Goal: Information Seeking & Learning: Learn about a topic

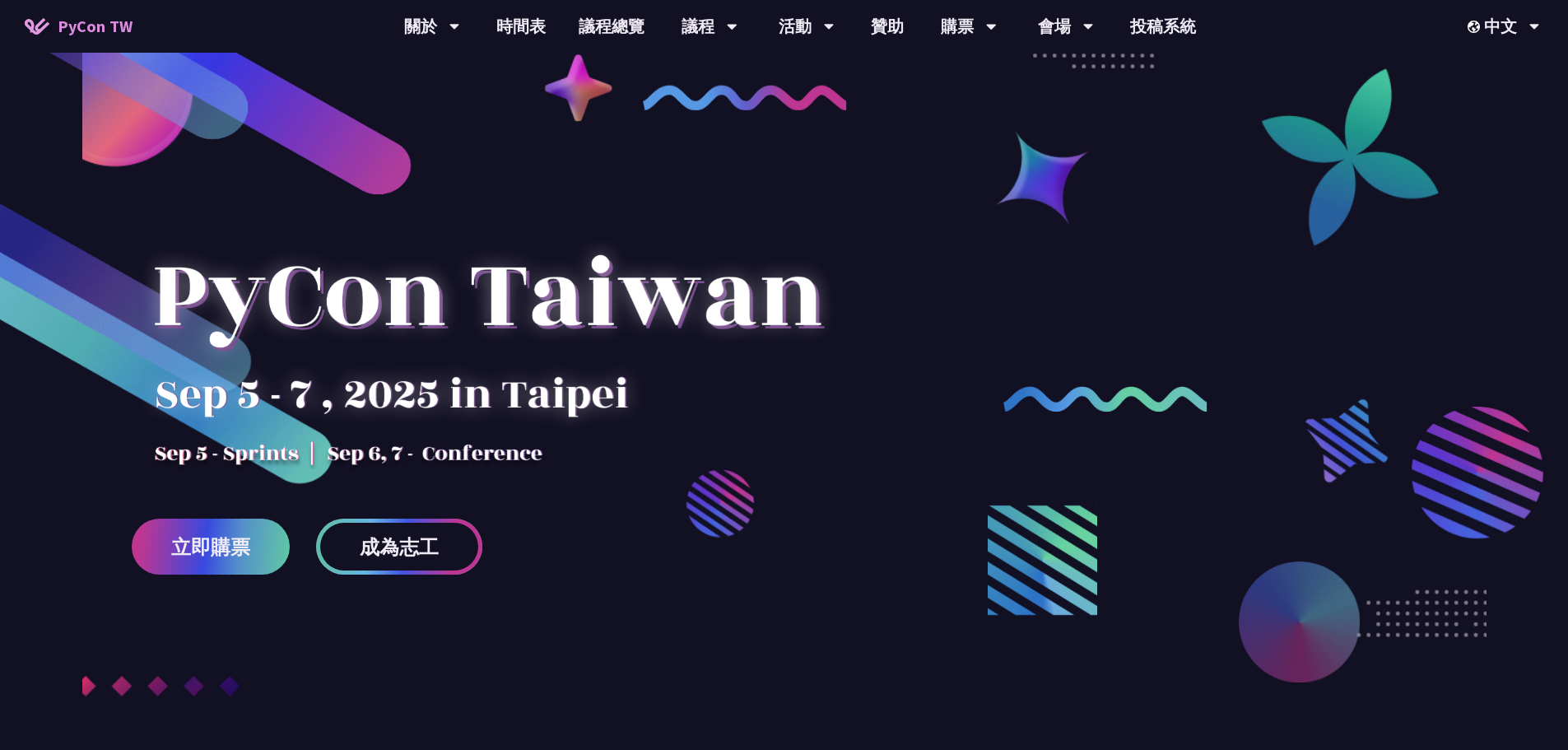
click at [412, 551] on span "成為志工" at bounding box center [400, 547] width 79 height 20
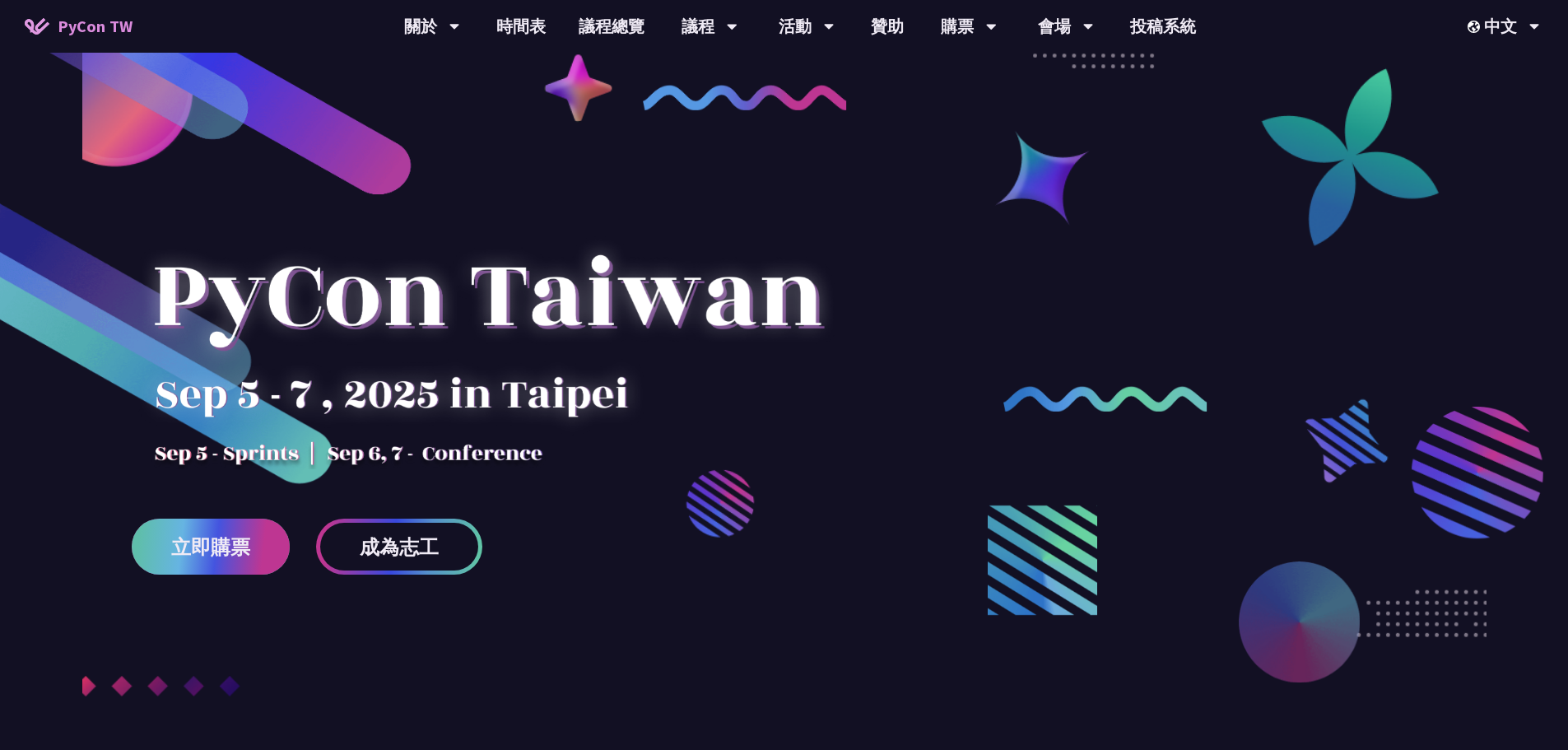
drag, startPoint x: 216, startPoint y: 552, endPoint x: 274, endPoint y: 524, distance: 64.4
click at [215, 552] on span "立即購票" at bounding box center [210, 547] width 79 height 20
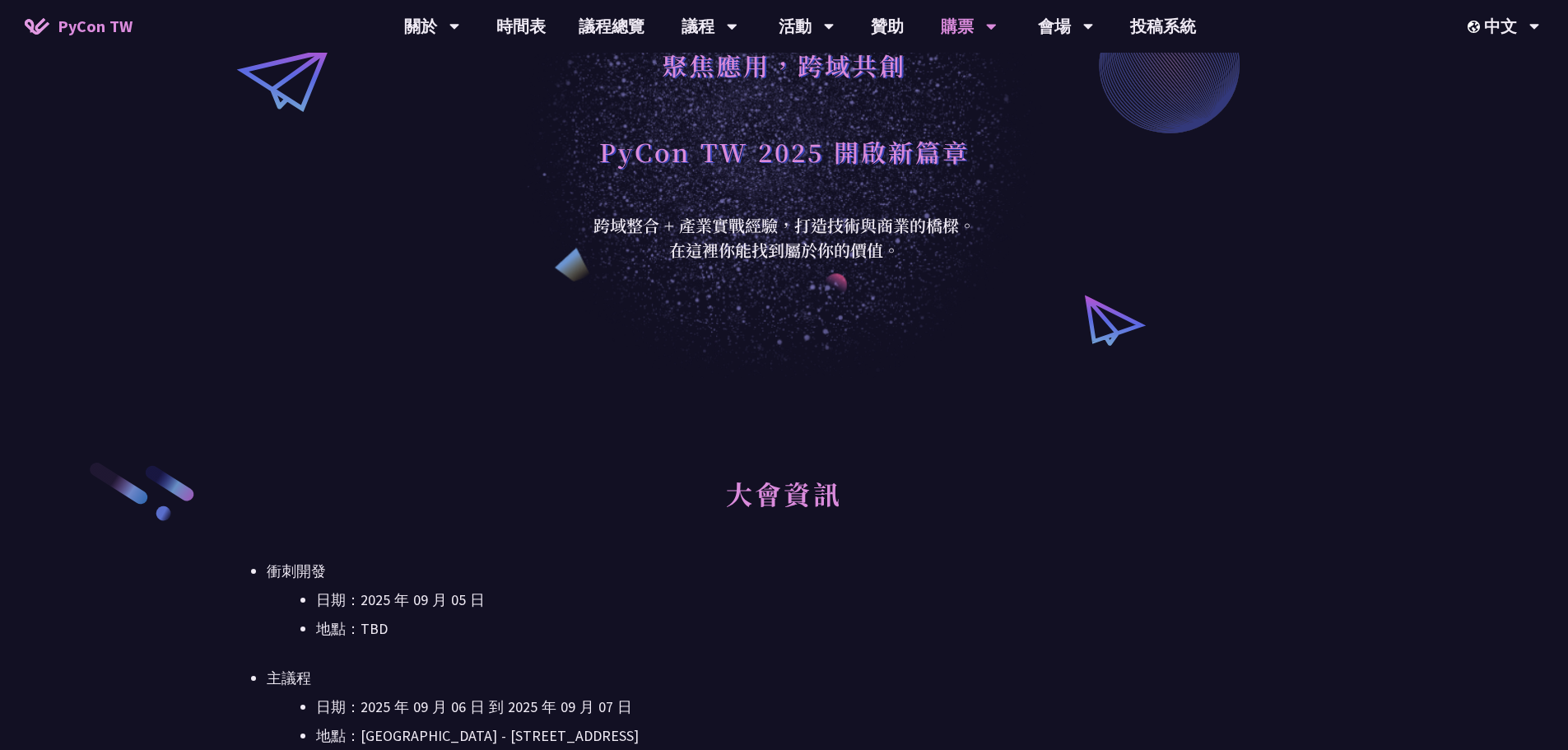
scroll to position [329, 0]
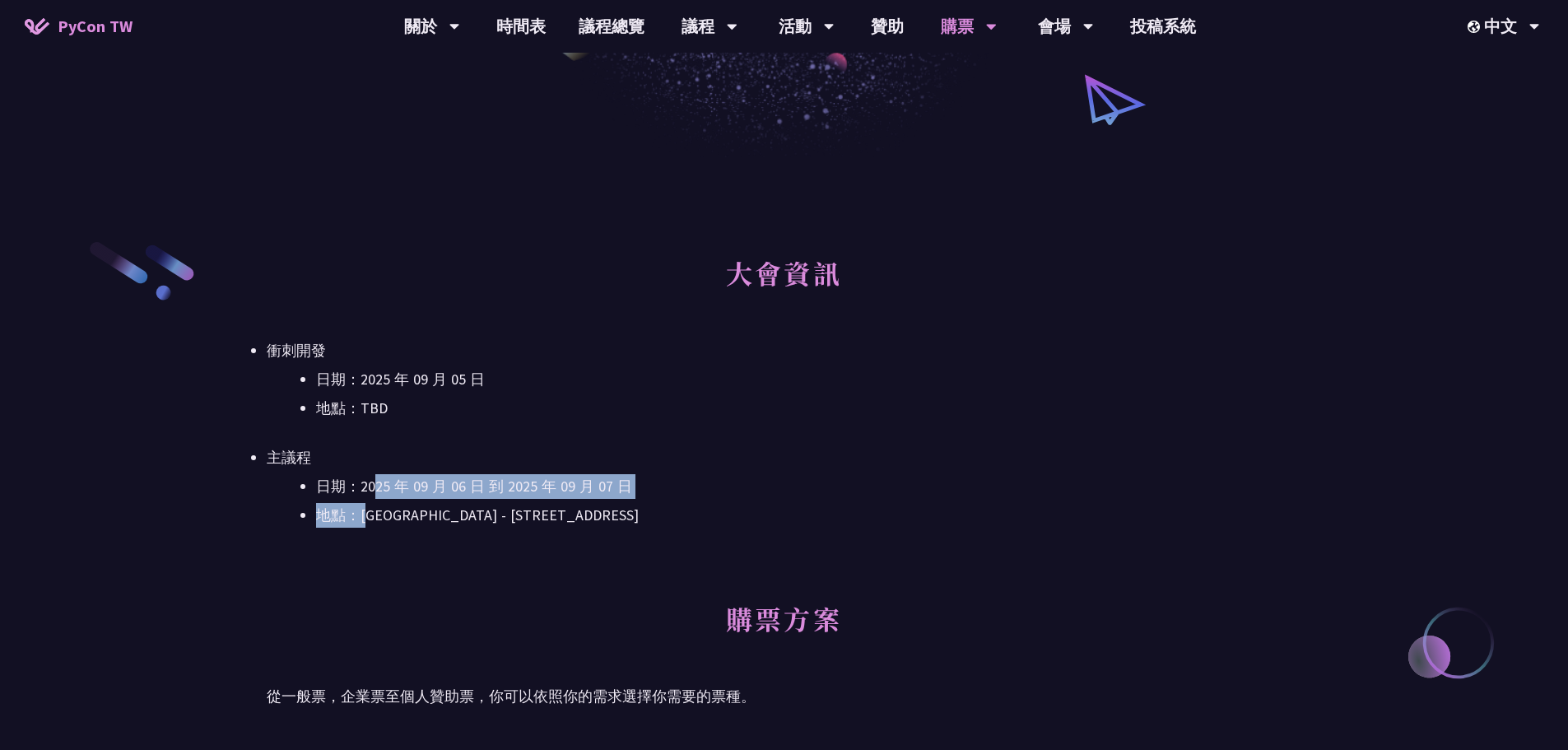
drag, startPoint x: 377, startPoint y: 487, endPoint x: 379, endPoint y: 512, distance: 25.1
click at [379, 512] on ul "日期：[DATE] 到 [DATE] 地點：[GEOGRAPHIC_DATA] - ​[STREET_ADDRESS]" at bounding box center [784, 501] width 1034 height 53
click at [379, 512] on li "地點：[GEOGRAPHIC_DATA] - ​[STREET_ADDRESS]" at bounding box center [808, 516] width 986 height 25
drag, startPoint x: 428, startPoint y: 485, endPoint x: 432, endPoint y: 510, distance: 25.3
click at [432, 510] on ul "日期：[DATE] 到 [DATE] 地點：[GEOGRAPHIC_DATA] - ​[STREET_ADDRESS]" at bounding box center [784, 501] width 1034 height 53
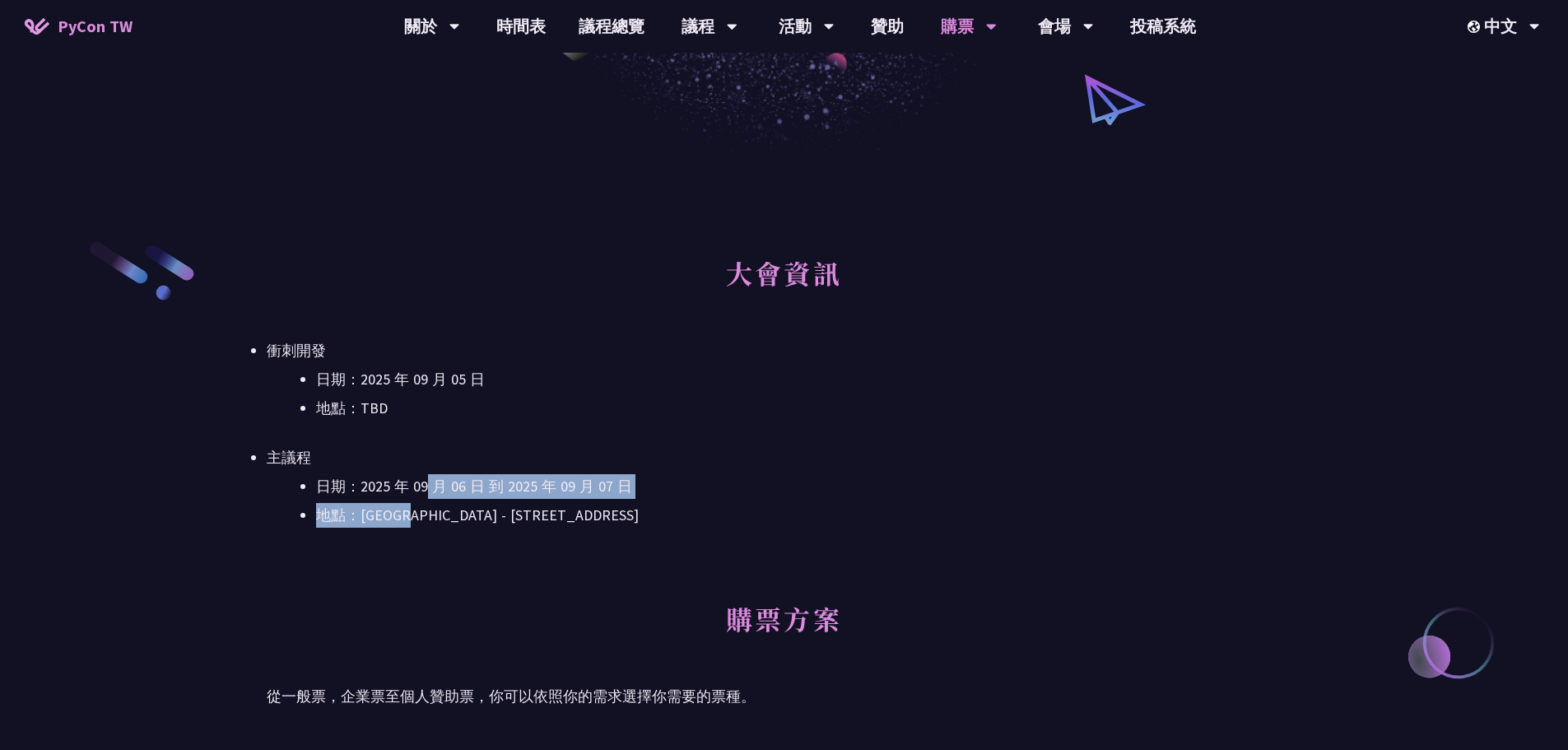
click at [432, 510] on li "地點：[GEOGRAPHIC_DATA] - ​[STREET_ADDRESS]" at bounding box center [808, 516] width 986 height 25
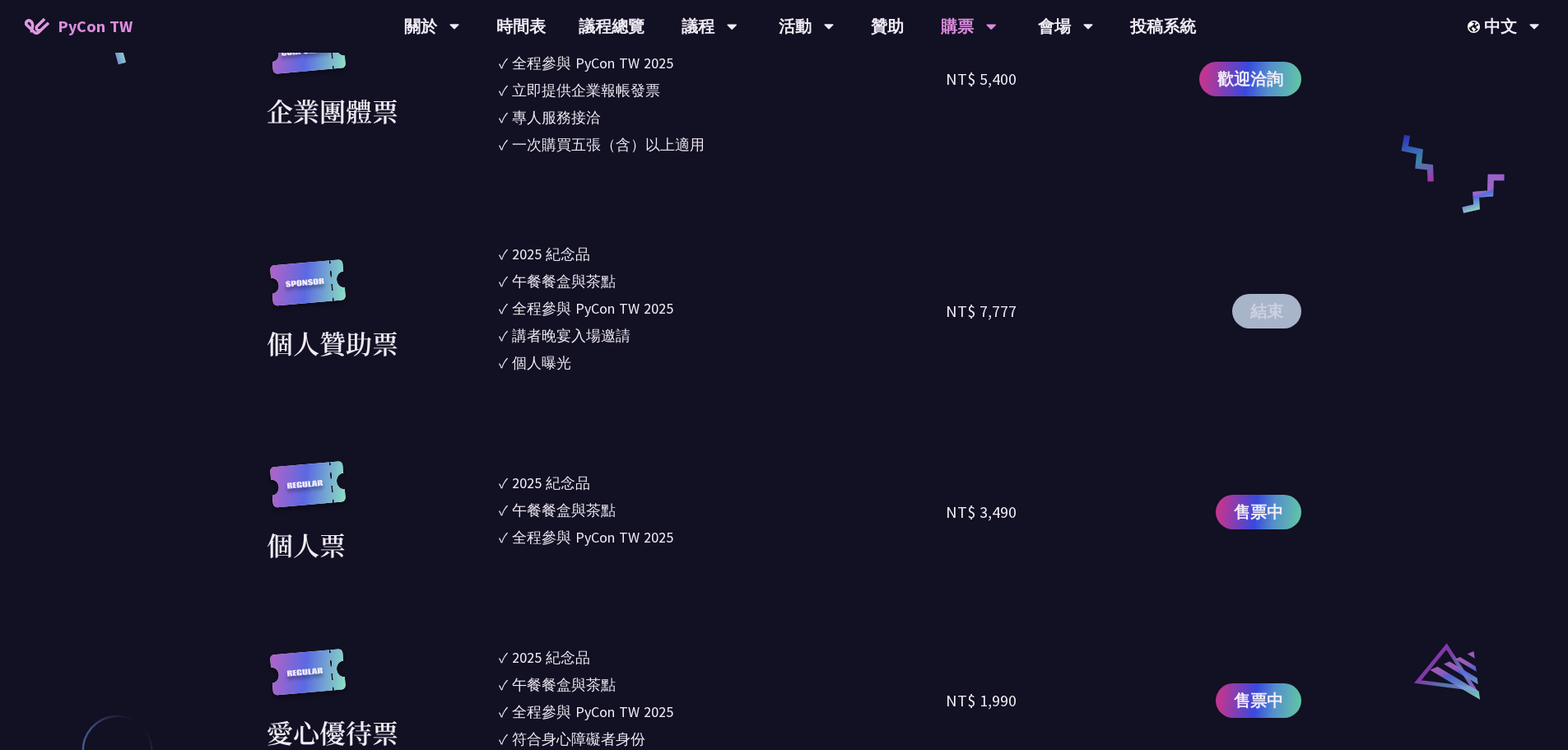
scroll to position [1318, 0]
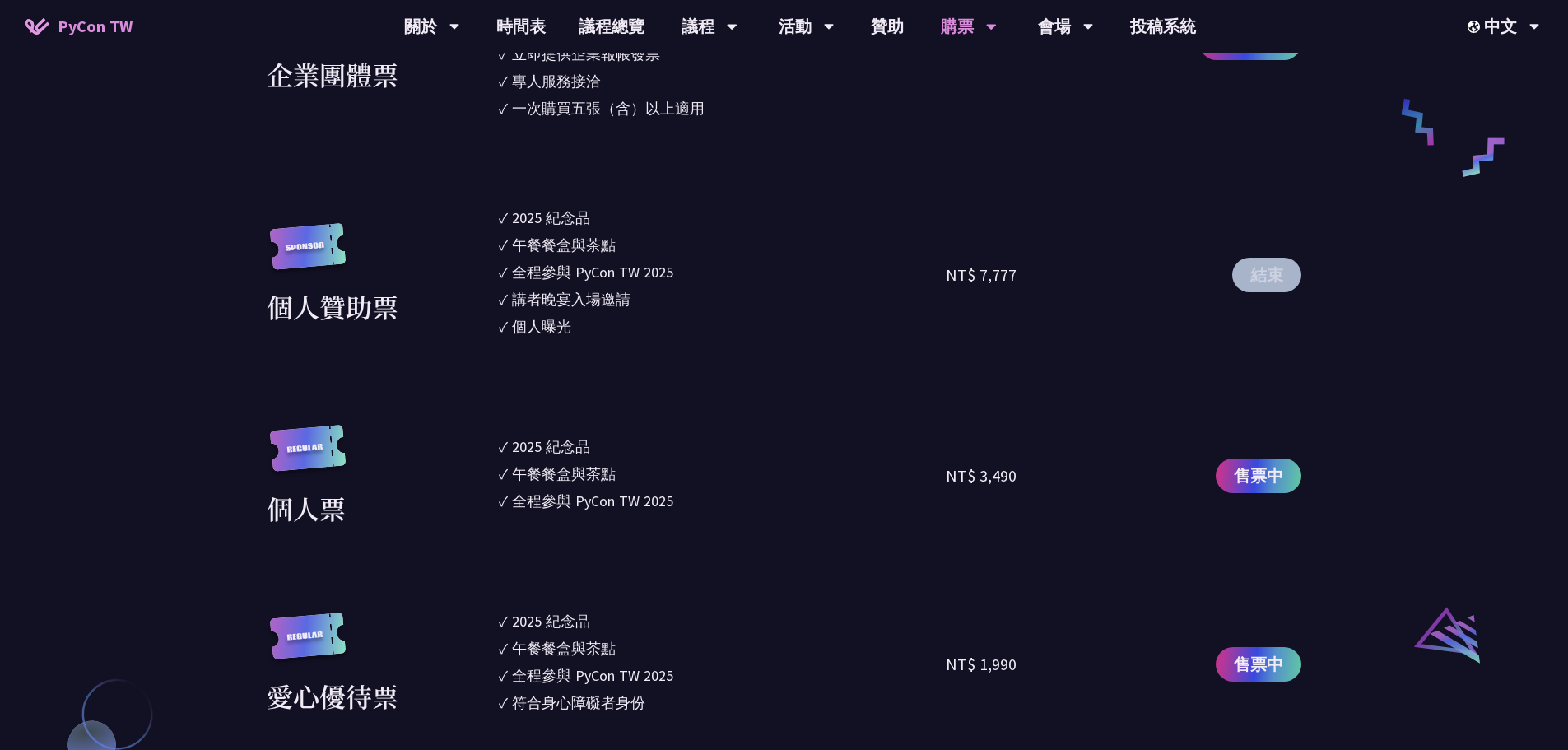
drag, startPoint x: 610, startPoint y: 438, endPoint x: 630, endPoint y: 511, distance: 75.7
click at [632, 518] on ul "✓ 2025 紀念品 ✓ 午餐餐盒與茶點 ✓ 全程參與 PyCon TW 2025" at bounding box center [722, 476] width 447 height 103
click at [604, 498] on div "全程參與 PyCon TW 2025" at bounding box center [592, 501] width 162 height 22
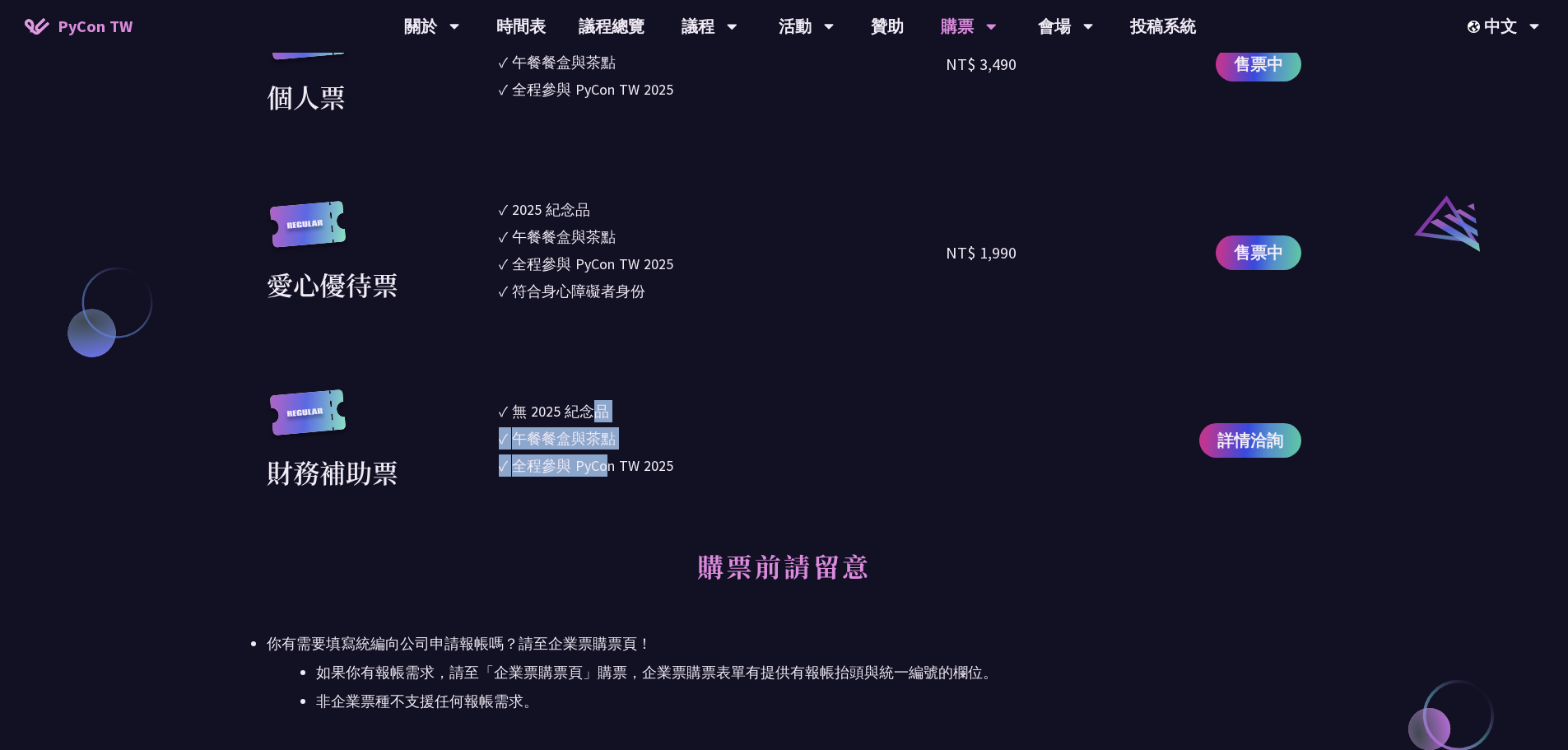
drag, startPoint x: 607, startPoint y: 474, endPoint x: 595, endPoint y: 403, distance: 72.0
click at [595, 403] on ul "✓ 無 2025 [PERSON_NAME]✓ 午餐餐盒與茶點 ✓ 全程參與 PyCon TW 2025" at bounding box center [722, 441] width 447 height 103
click at [595, 403] on div "無 2025 紀念品" at bounding box center [560, 412] width 97 height 22
drag, startPoint x: 577, startPoint y: 410, endPoint x: 584, endPoint y: 480, distance: 70.3
click at [584, 480] on ul "✓ 無 2025 [PERSON_NAME]✓ 午餐餐盒與茶點 ✓ 全程參與 PyCon TW 2025" at bounding box center [722, 441] width 447 height 103
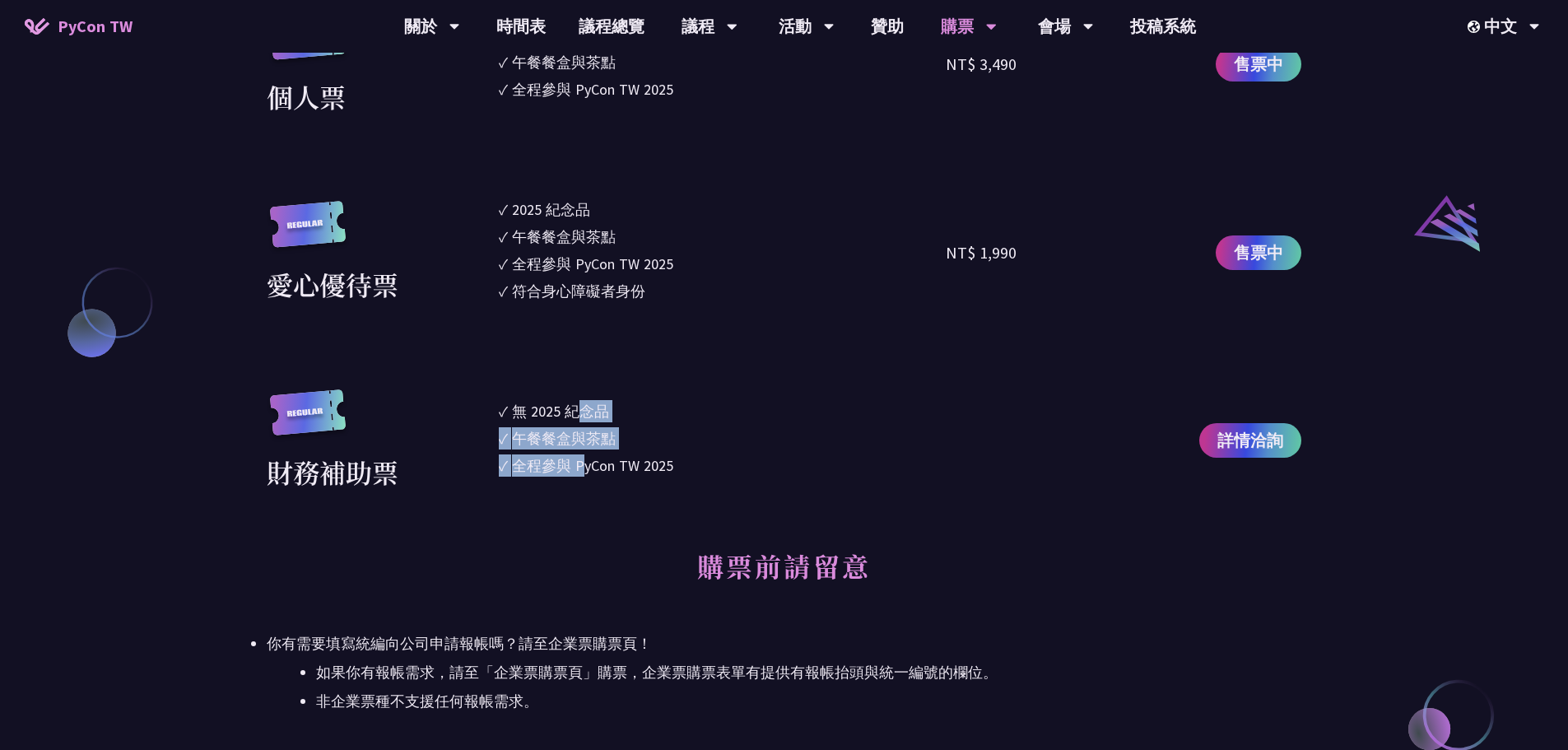
click at [585, 480] on ul "✓ 無 2025 [PERSON_NAME]✓ 午餐餐盒與茶點 ✓ 全程參與 PyCon TW 2025" at bounding box center [722, 441] width 447 height 103
click at [592, 469] on div "全程參與 PyCon TW 2025" at bounding box center [592, 466] width 162 height 22
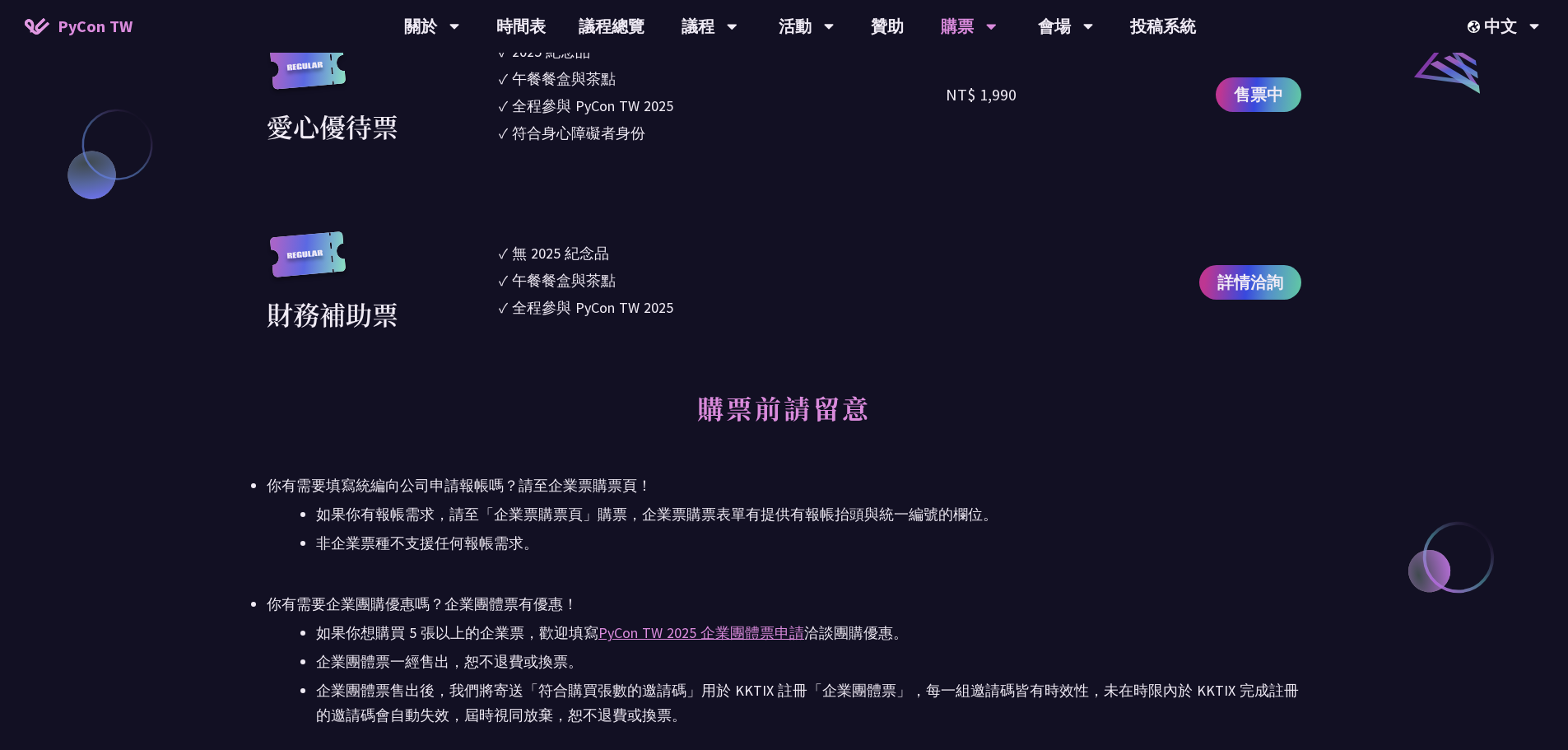
scroll to position [1894, 0]
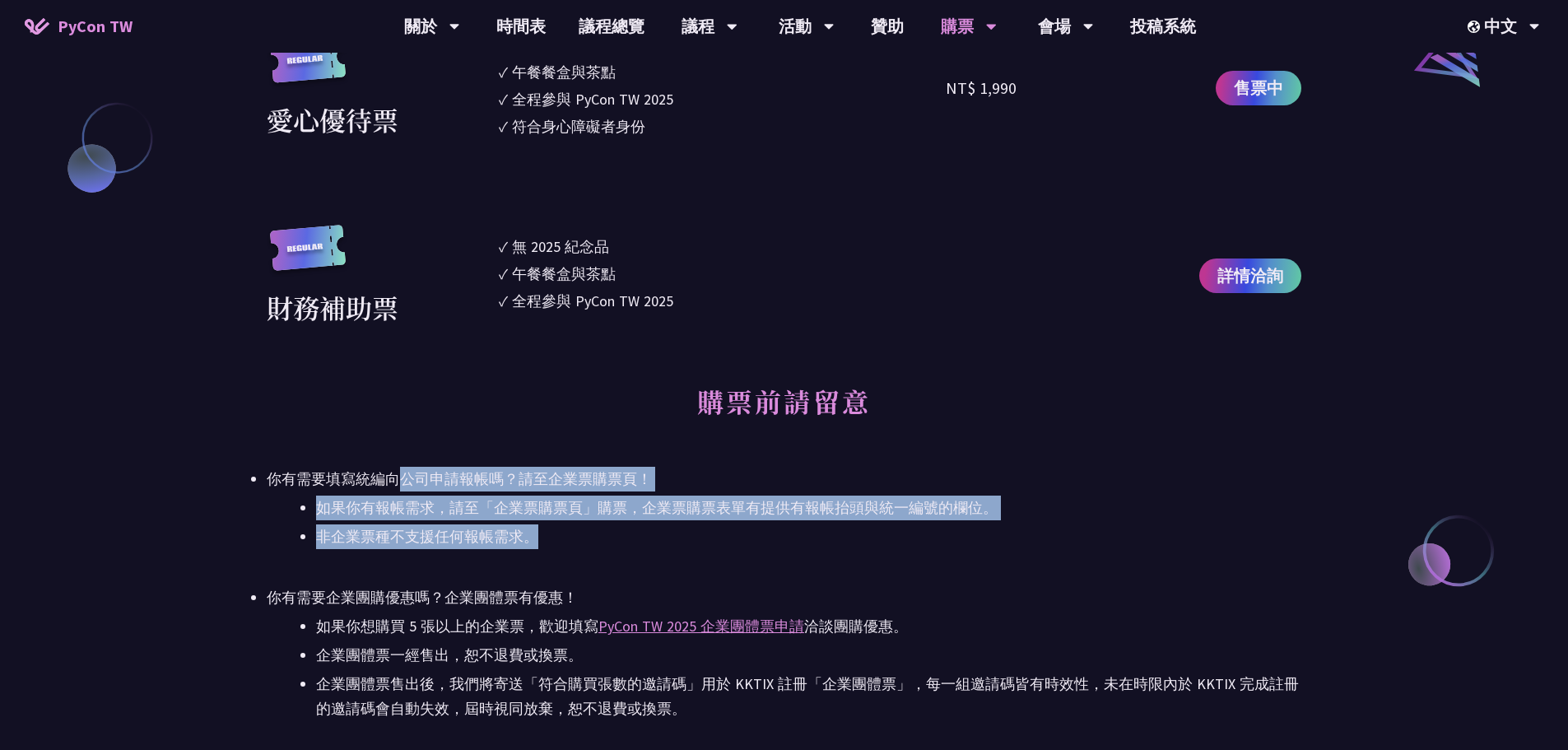
drag, startPoint x: 408, startPoint y: 480, endPoint x: 704, endPoint y: 532, distance: 300.5
click at [703, 532] on li "你有需要填寫統編向公司申請報帳嗎？請至企業票購票頁！ 如果你有報帳需求，請至「企業票購票頁」購票，企業票購票表單有提供有報帳抬頭與統一編號的欄位。 非企業票種…" at bounding box center [784, 508] width 1034 height 83
click at [704, 532] on li "非企業票種不支援任何報帳需求。" at bounding box center [808, 537] width 986 height 25
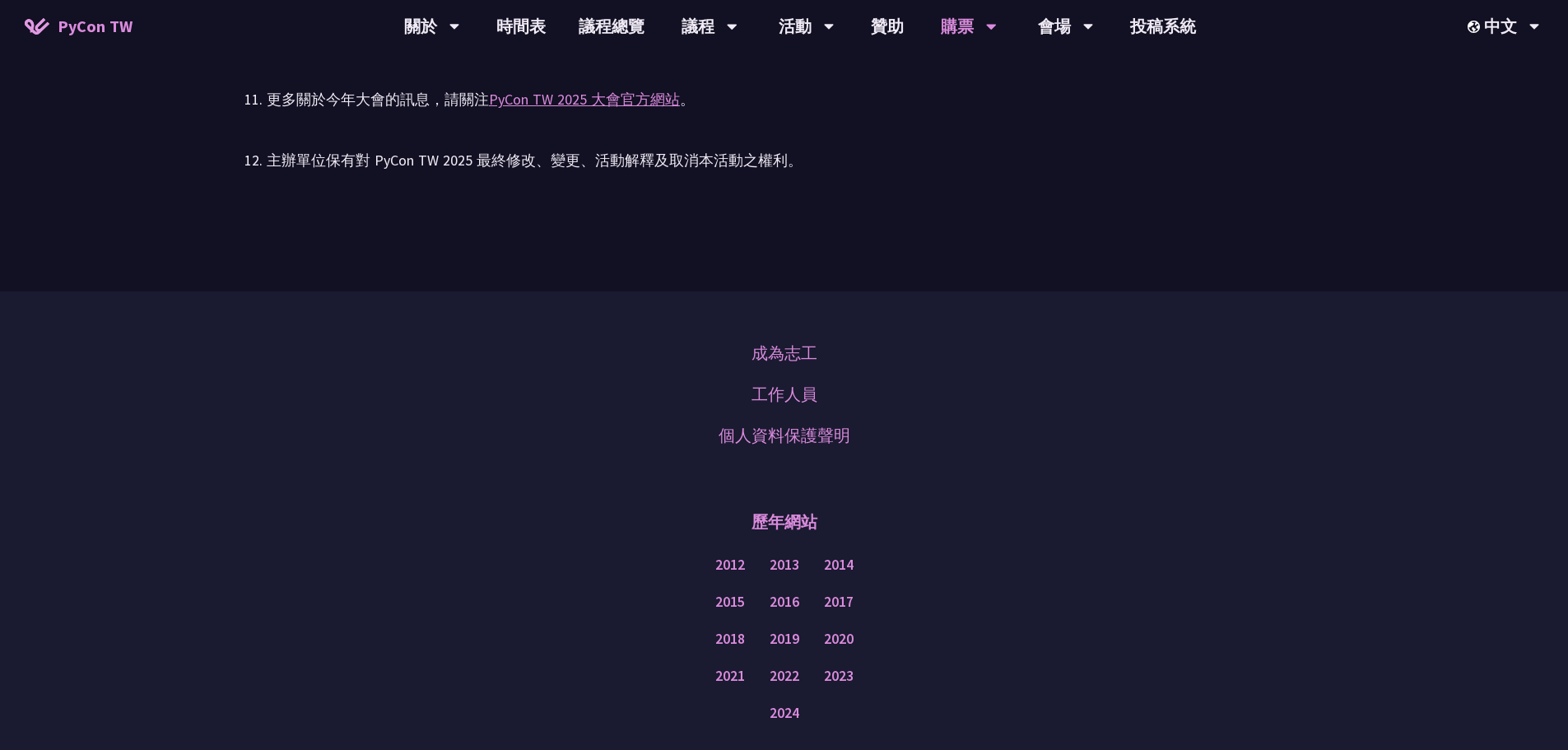
scroll to position [3778, 0]
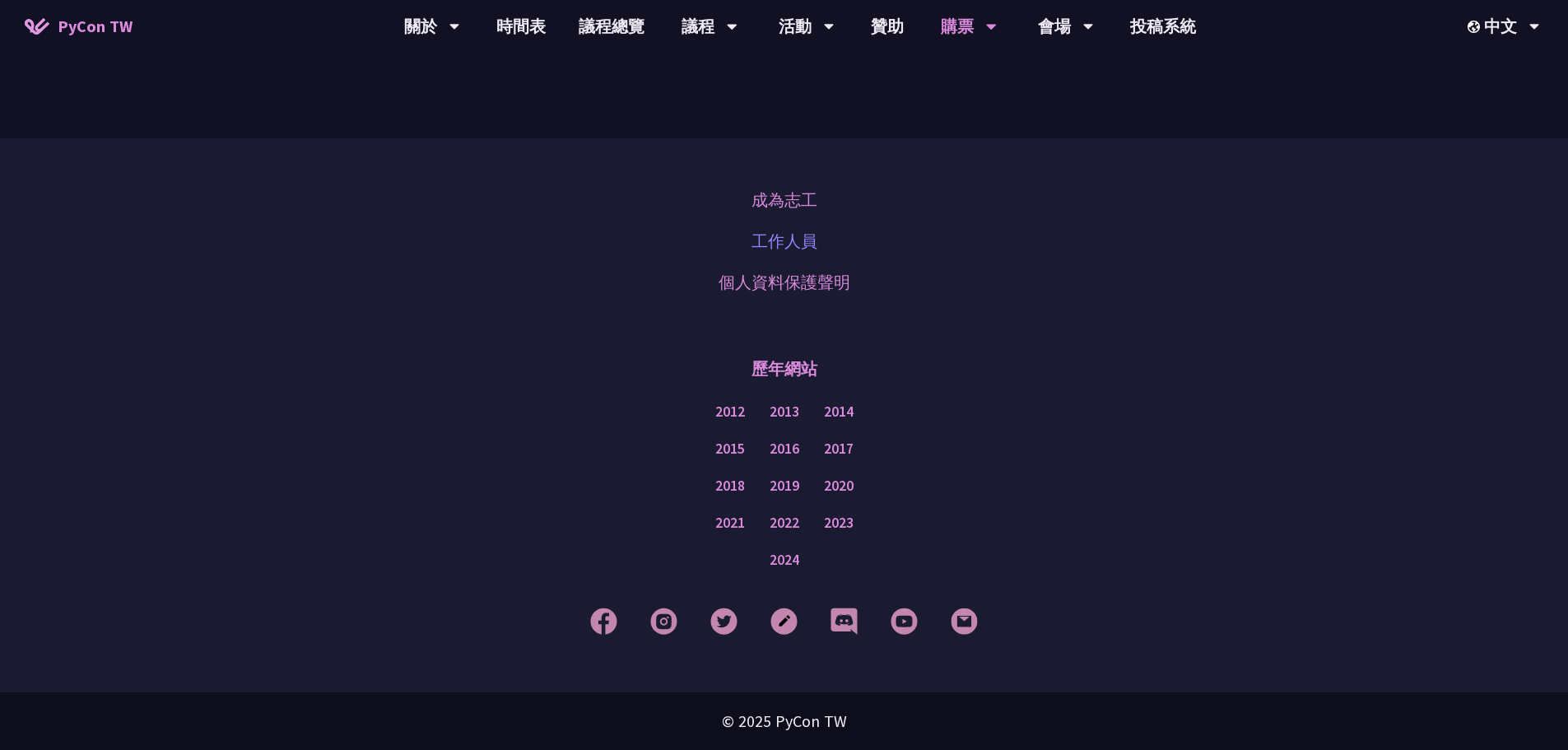
click at [797, 247] on link "工作人員" at bounding box center [784, 241] width 66 height 25
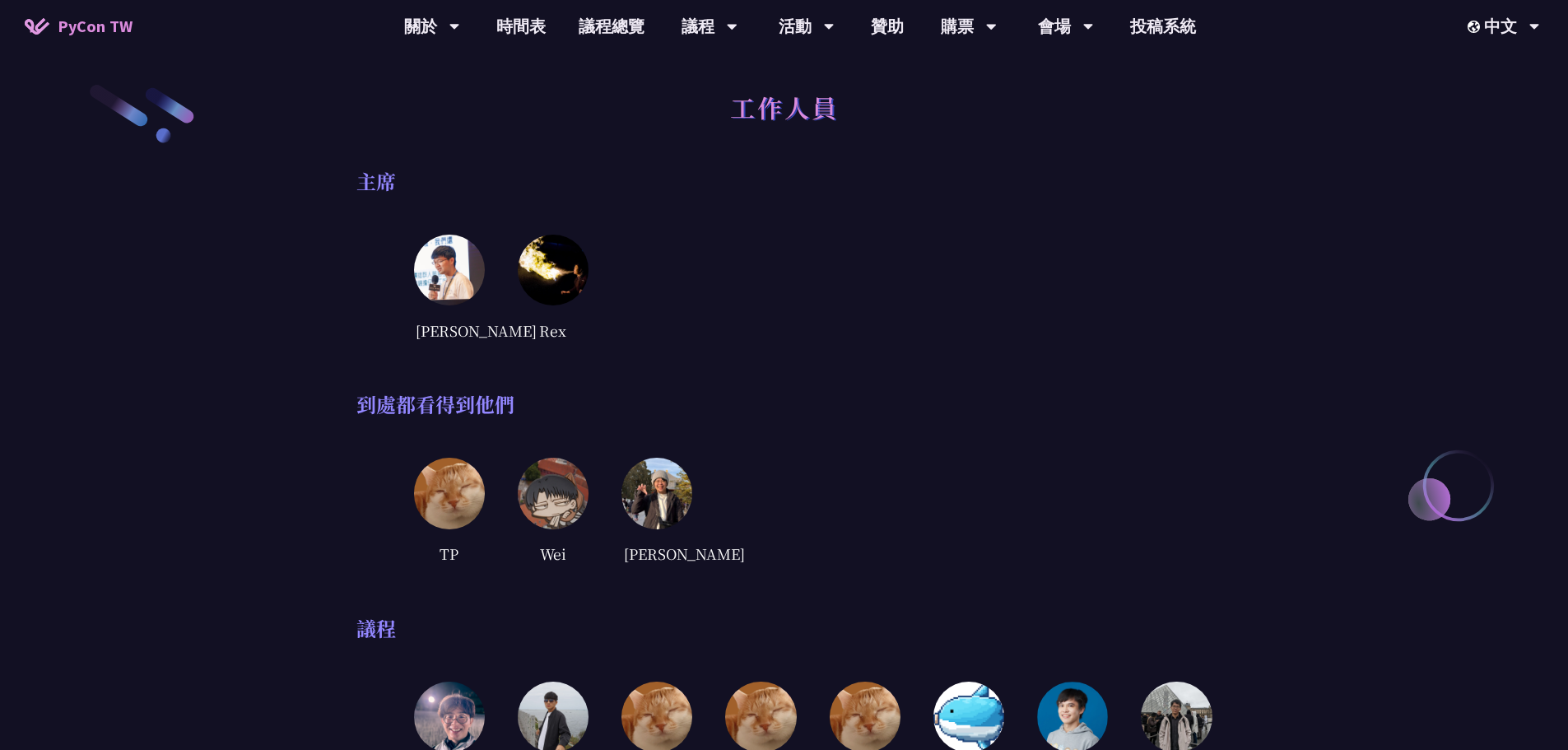
click at [456, 265] on img at bounding box center [449, 269] width 71 height 71
click at [574, 285] on img at bounding box center [553, 269] width 71 height 71
click at [547, 272] on img at bounding box center [553, 269] width 71 height 71
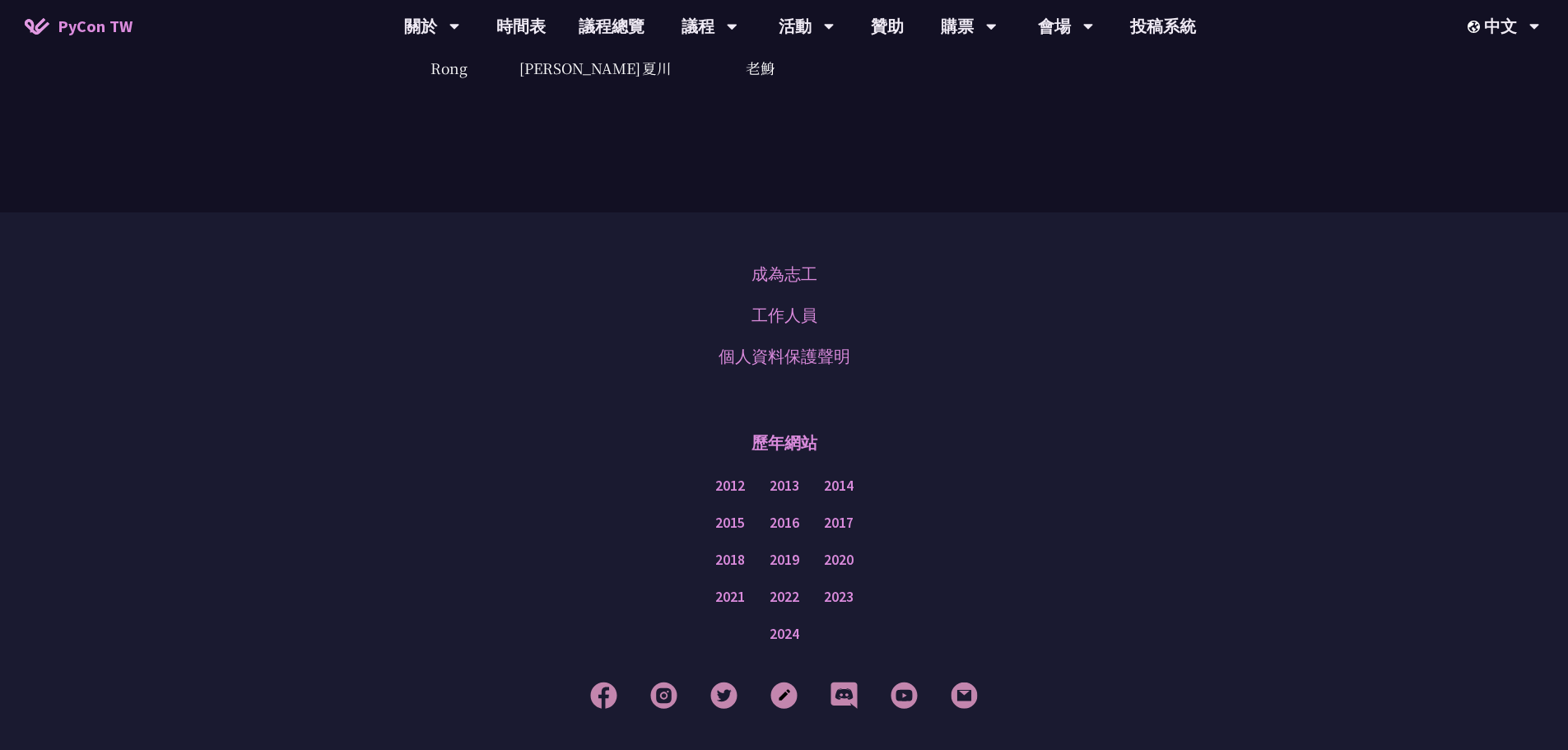
scroll to position [4107, 0]
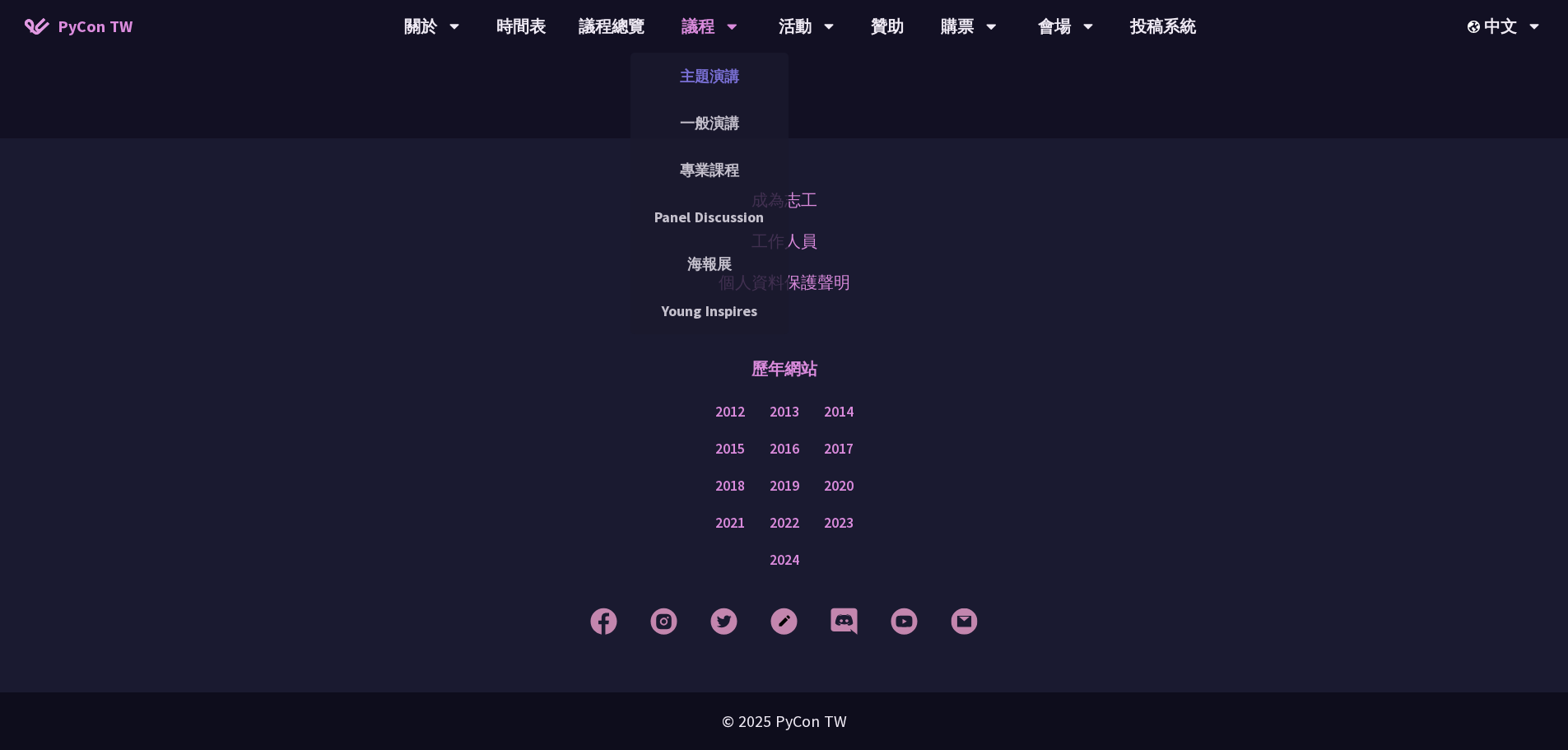
click at [712, 61] on link "主題演講" at bounding box center [709, 76] width 158 height 39
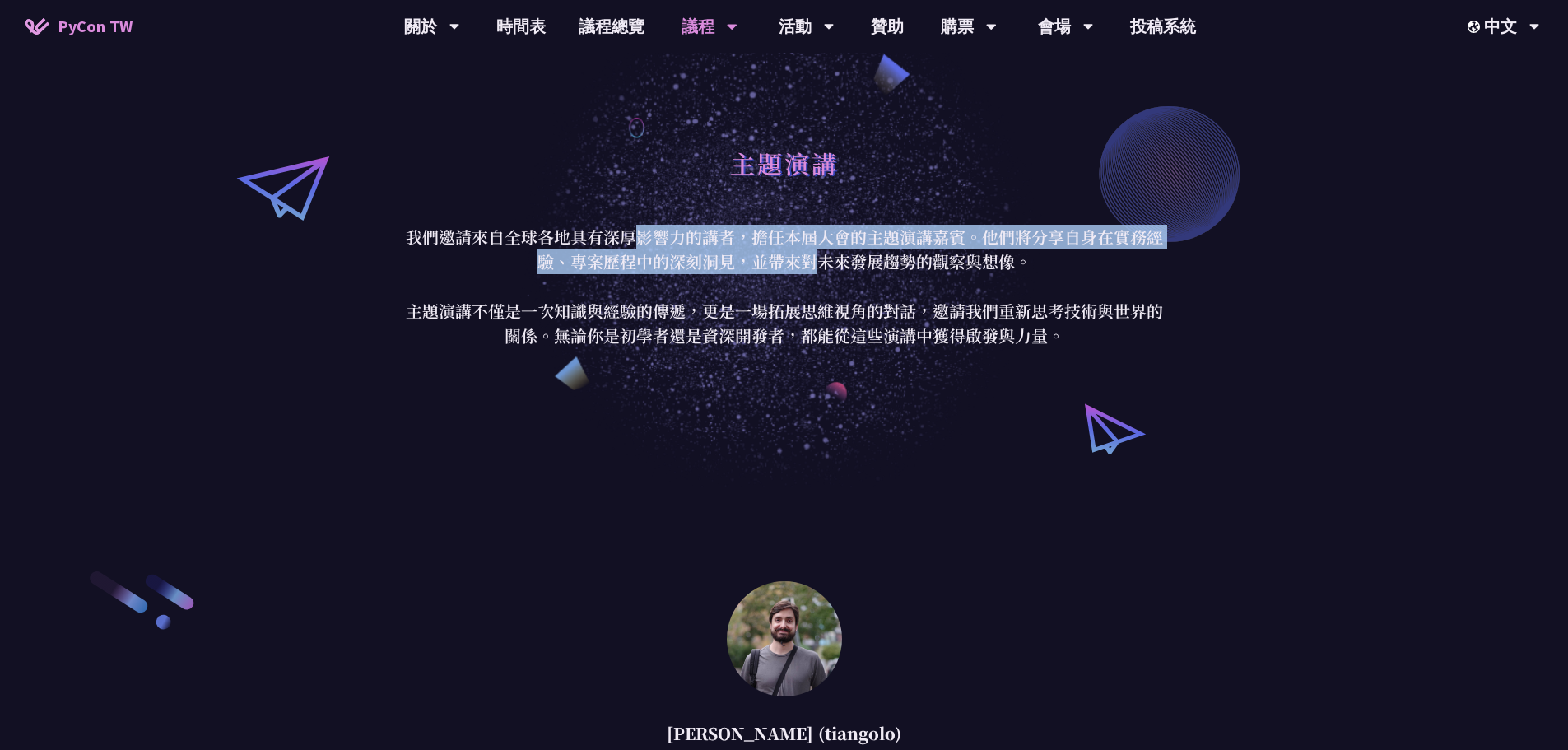
drag, startPoint x: 631, startPoint y: 240, endPoint x: 812, endPoint y: 265, distance: 182.7
click at [812, 265] on p "我們邀請來自全球各地具有深厚影響力的講者，擔任本屆大會的主題演講嘉賓。他們將分享自身在實務經驗、專案歷程中的深刻洞見，並帶來對未來發展趨勢的觀察與想像。 主題…" at bounding box center [784, 287] width 765 height 123
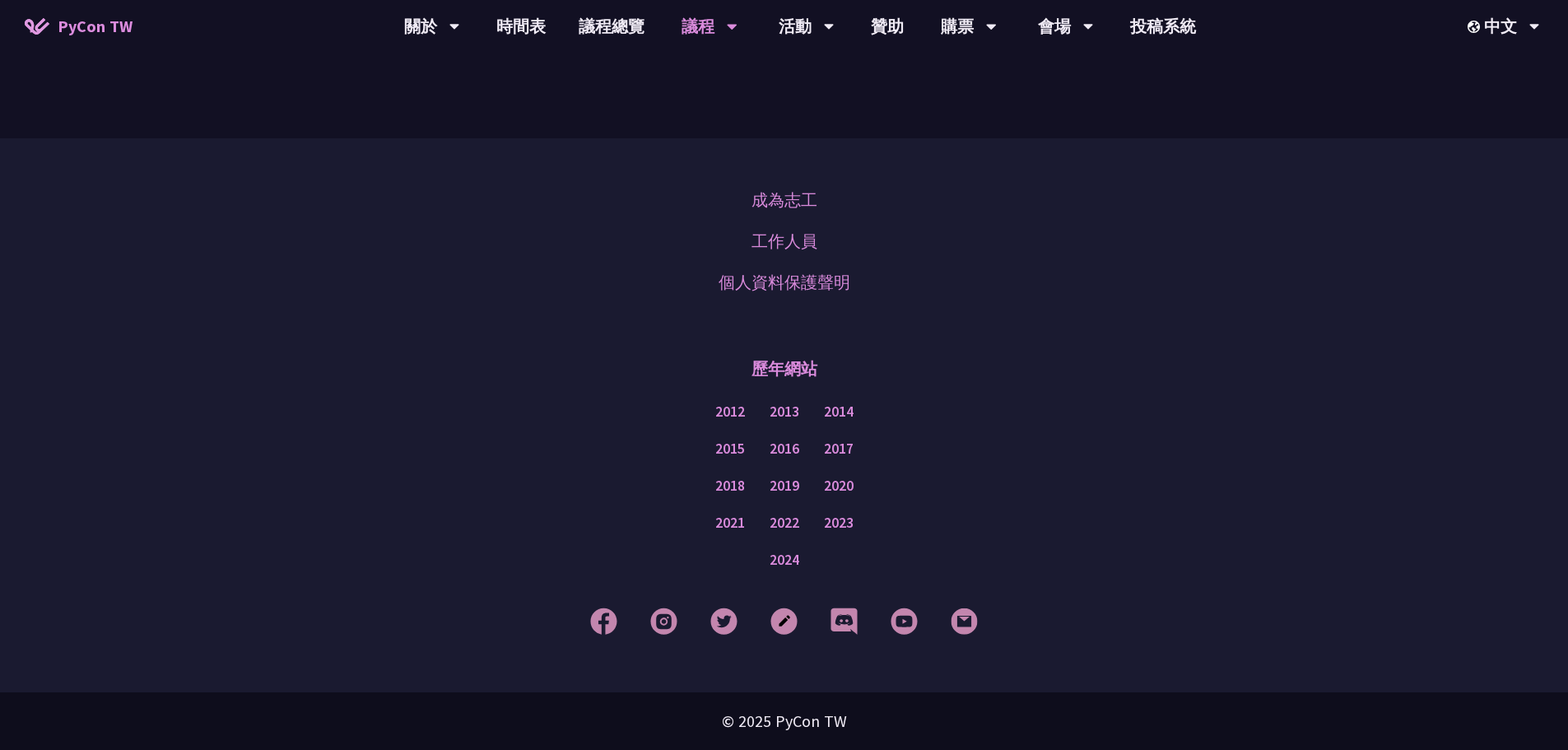
scroll to position [2910, 0]
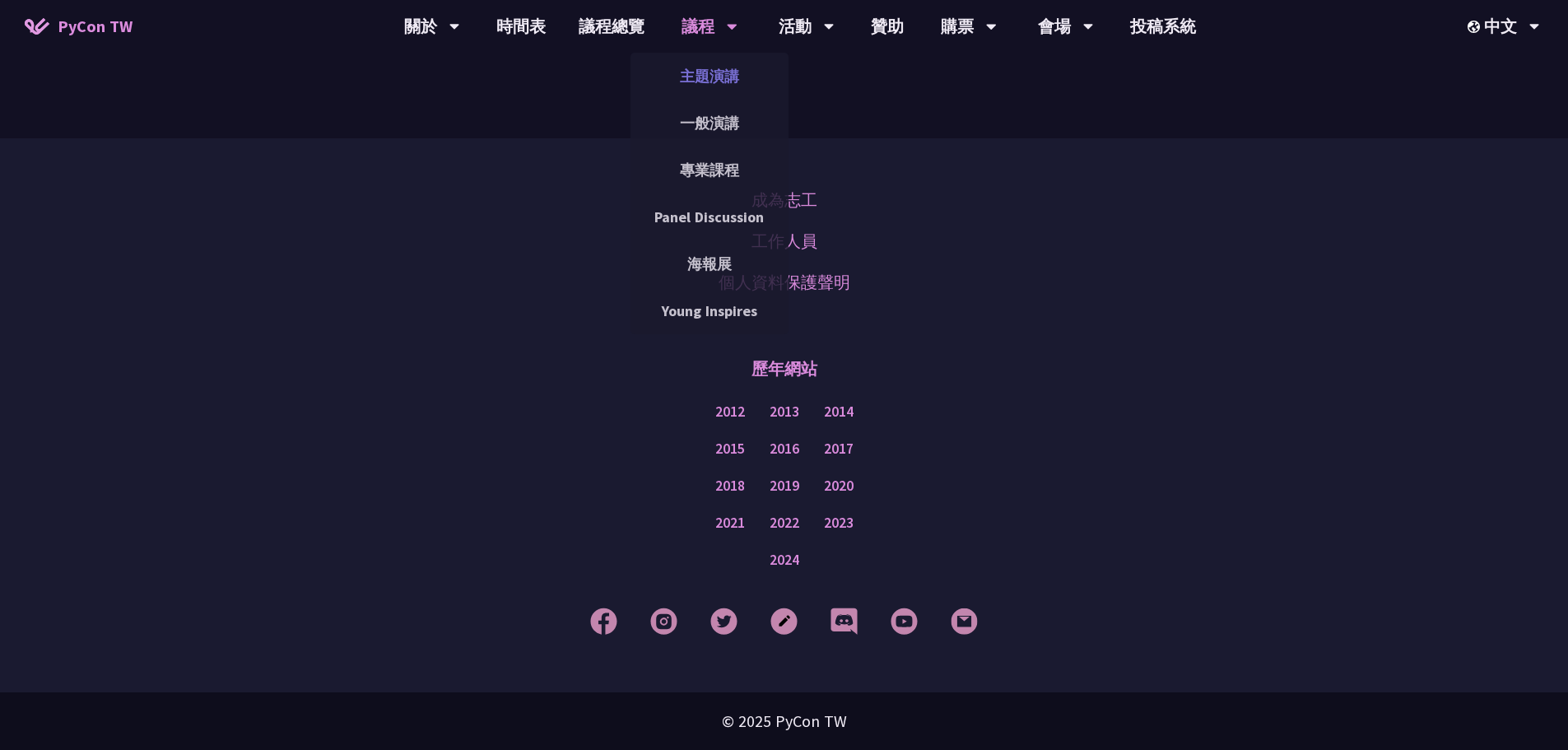
click at [727, 71] on link "主題演講" at bounding box center [709, 76] width 158 height 39
click at [717, 123] on link "一般演講" at bounding box center [709, 123] width 158 height 39
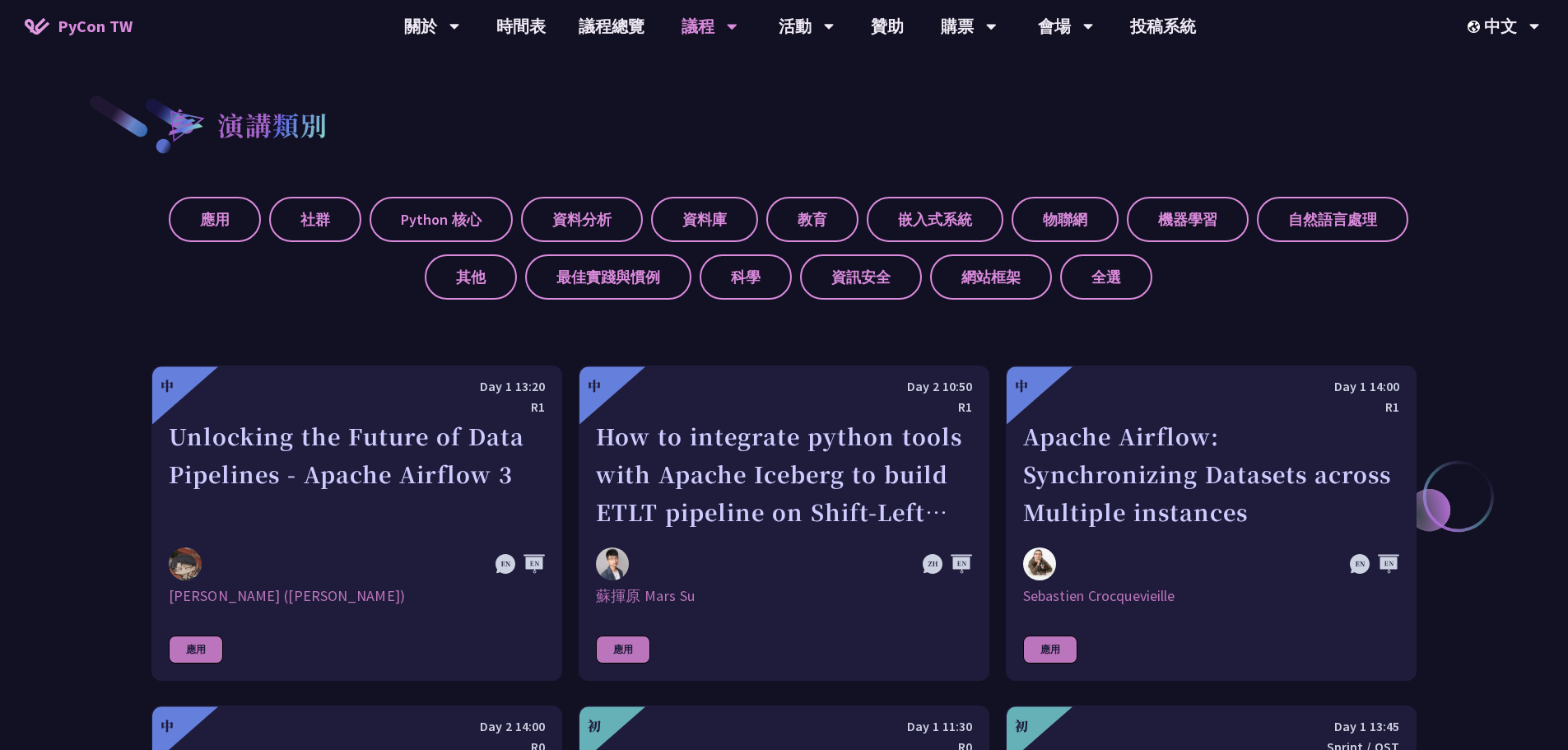
scroll to position [576, 0]
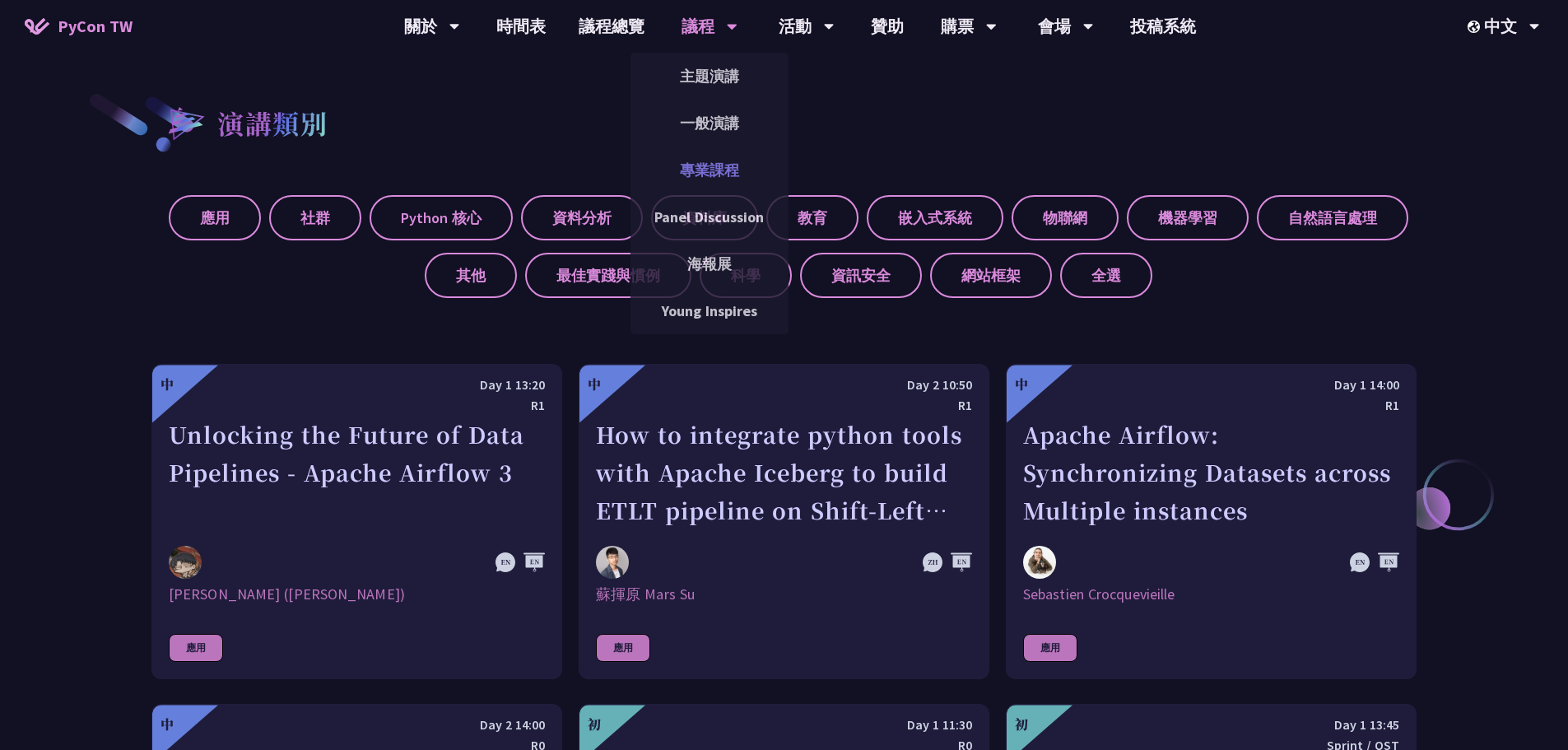
click at [722, 165] on link "專業課程" at bounding box center [709, 170] width 158 height 39
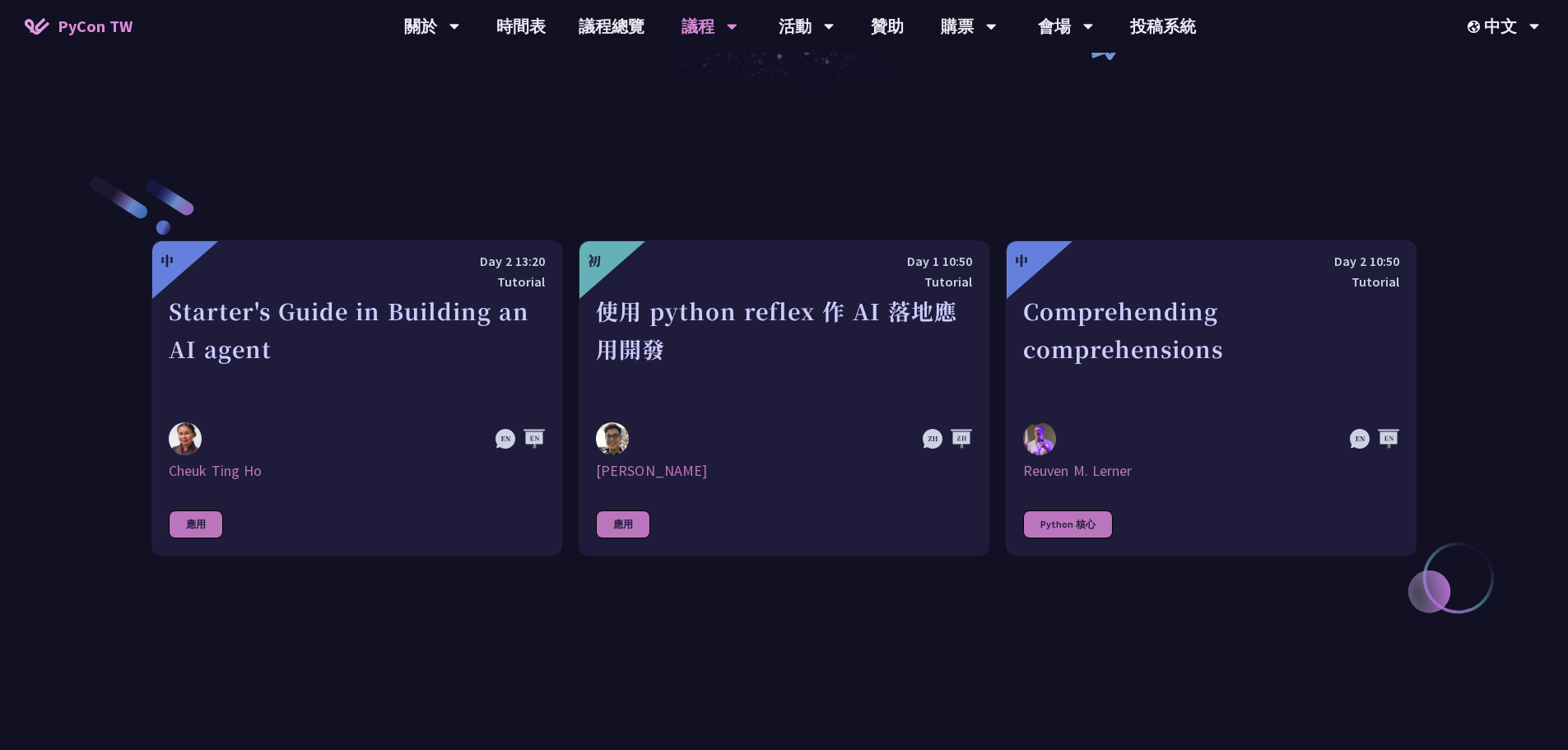
scroll to position [494, 0]
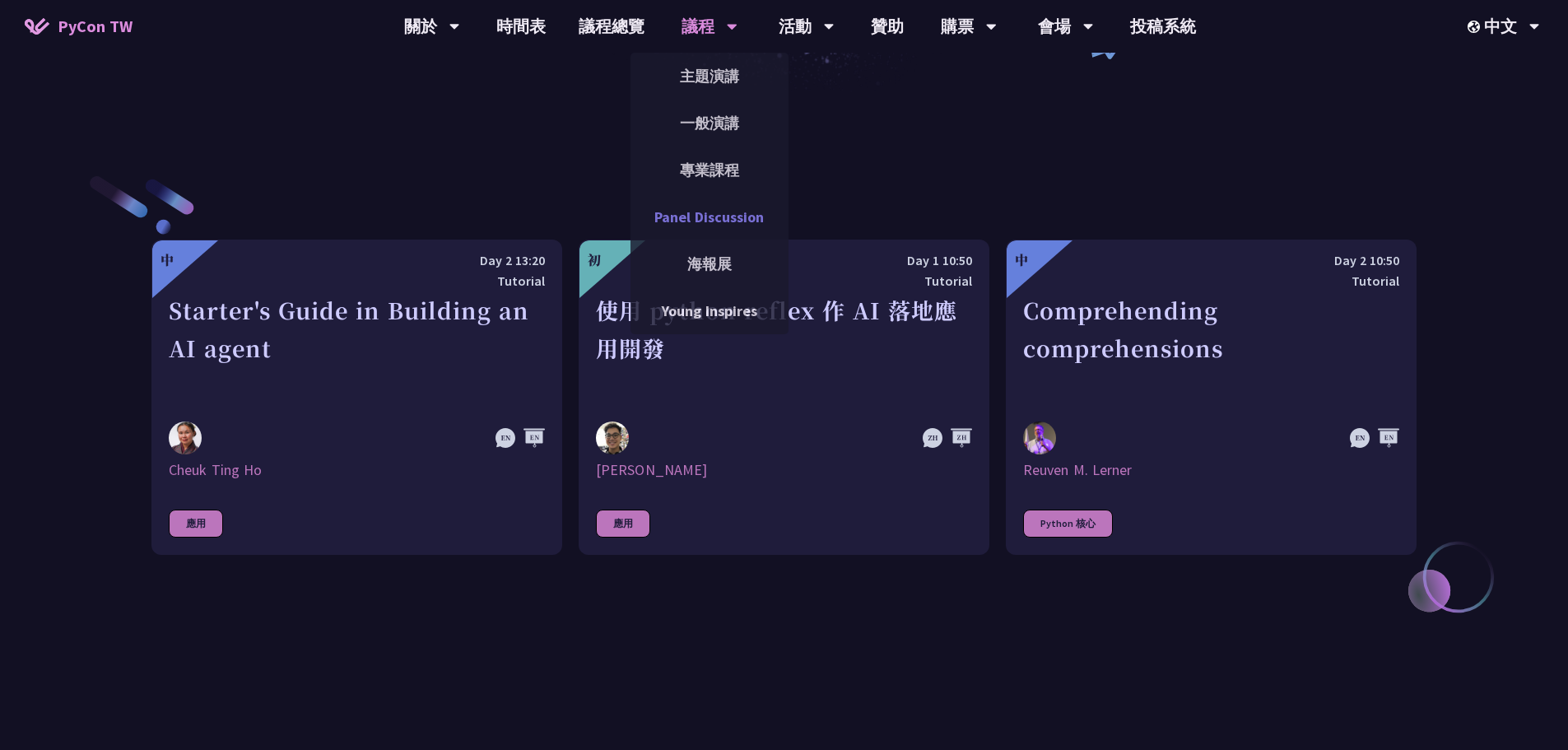
click at [728, 210] on link "Panel Discussion" at bounding box center [709, 217] width 158 height 39
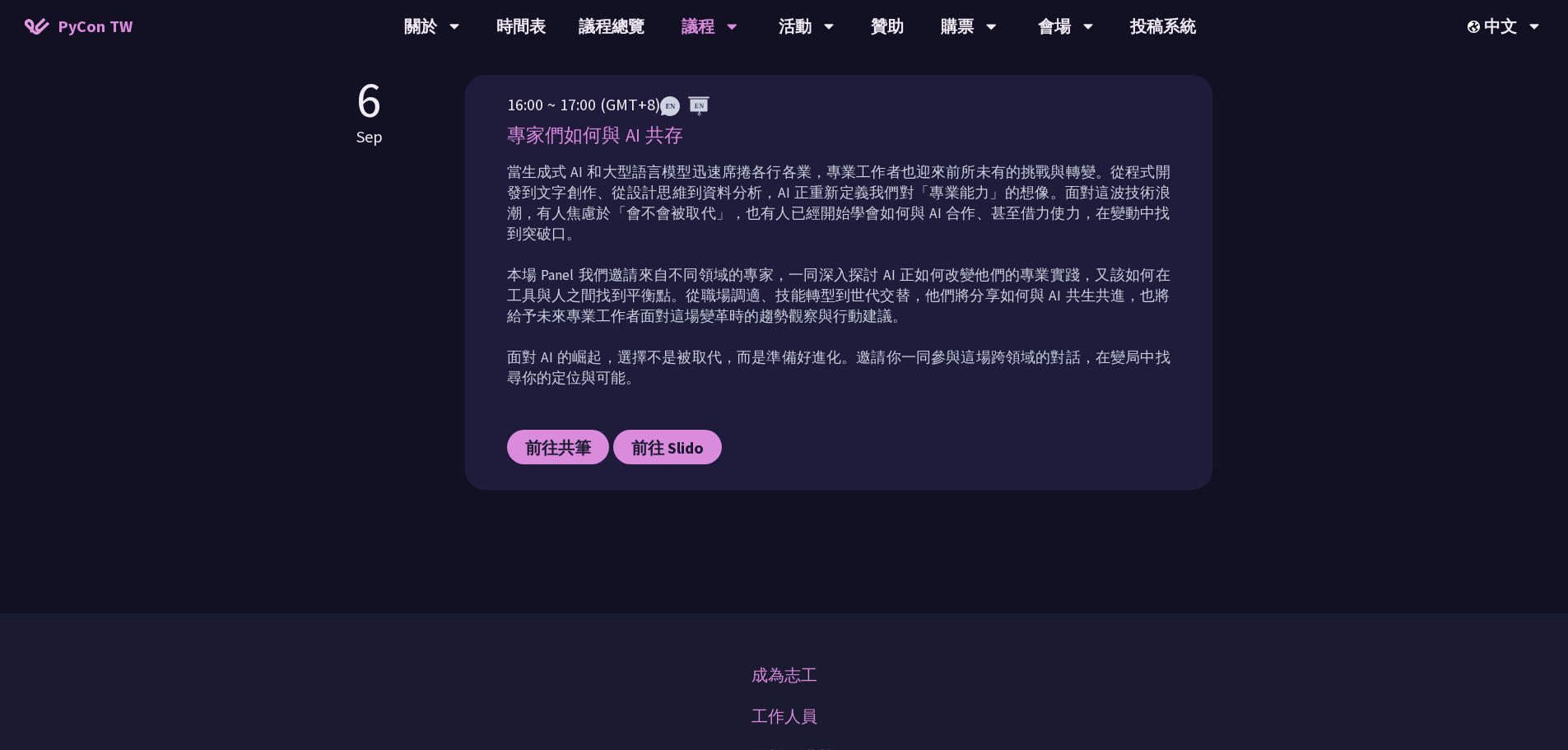
scroll to position [494, 0]
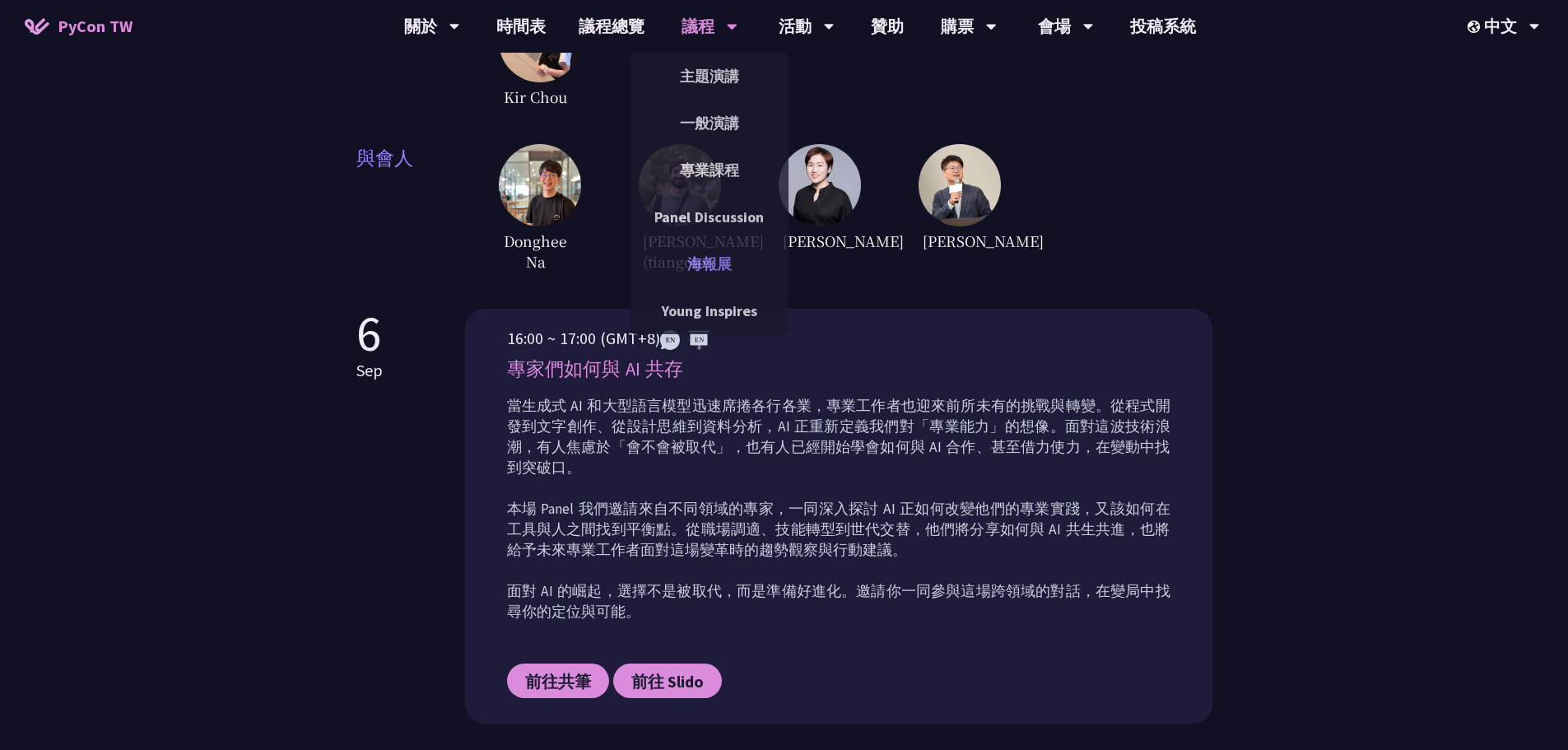
click at [716, 267] on link "海報展" at bounding box center [709, 264] width 158 height 39
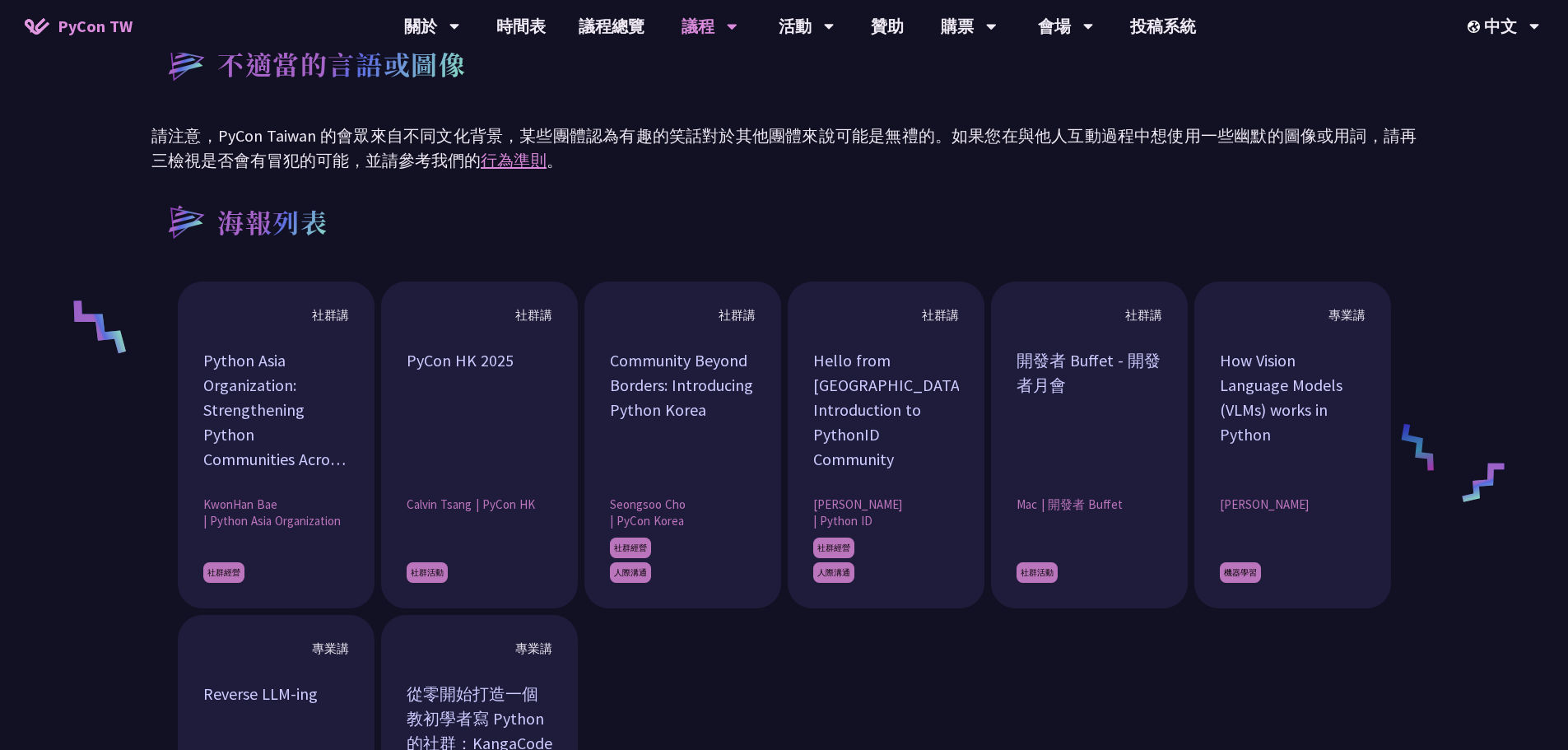
scroll to position [1153, 0]
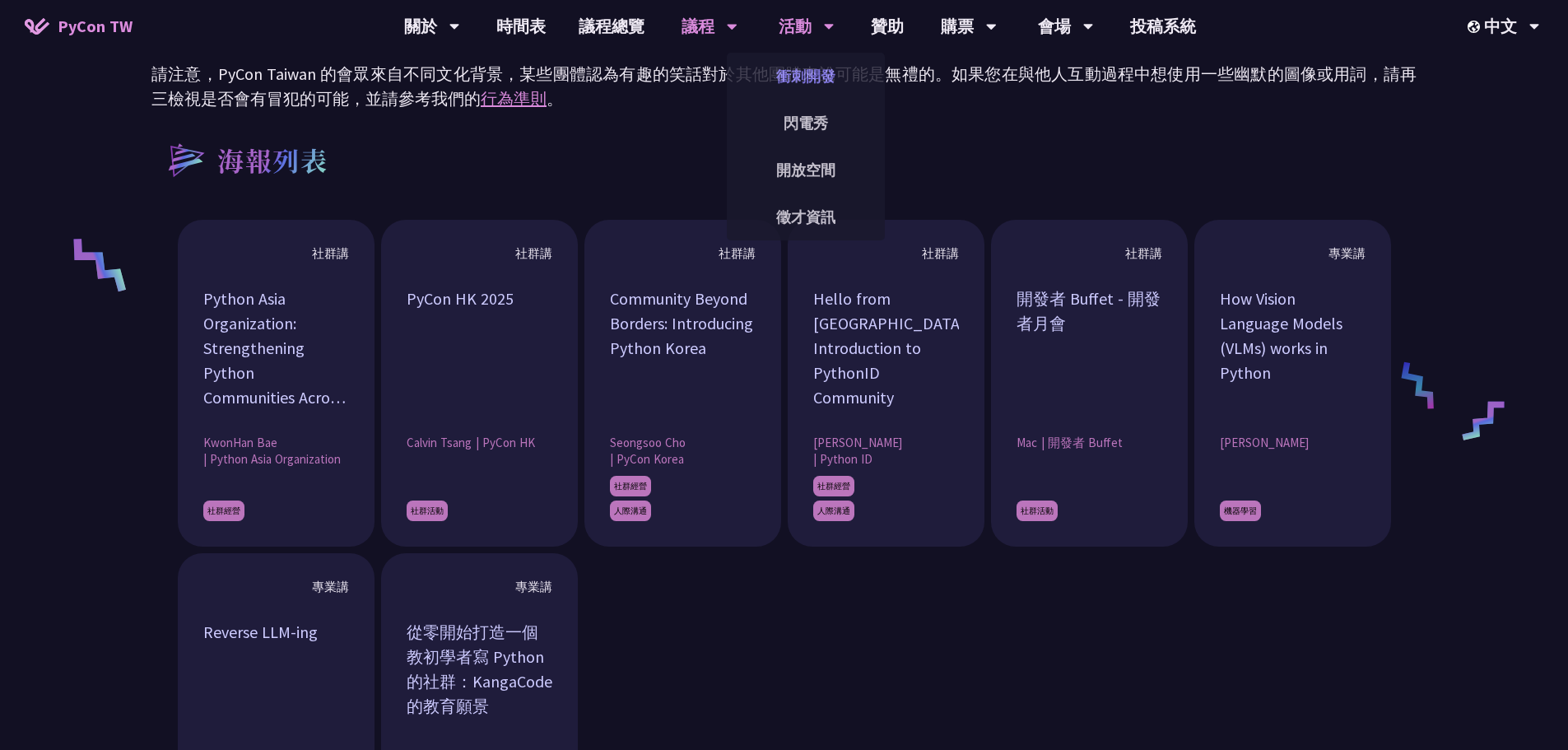
click at [818, 73] on link "衝刺開發" at bounding box center [806, 76] width 158 height 39
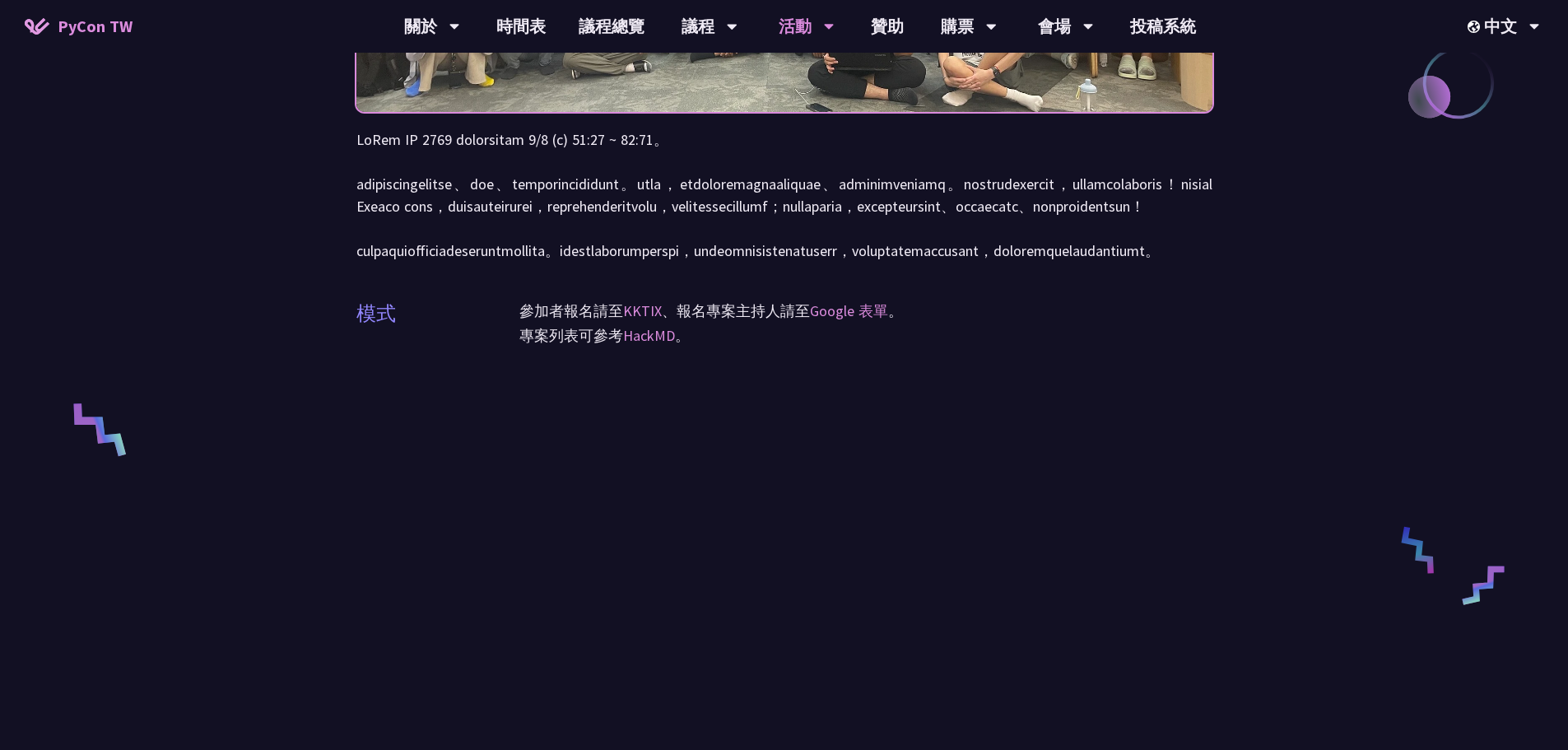
scroll to position [412, 0]
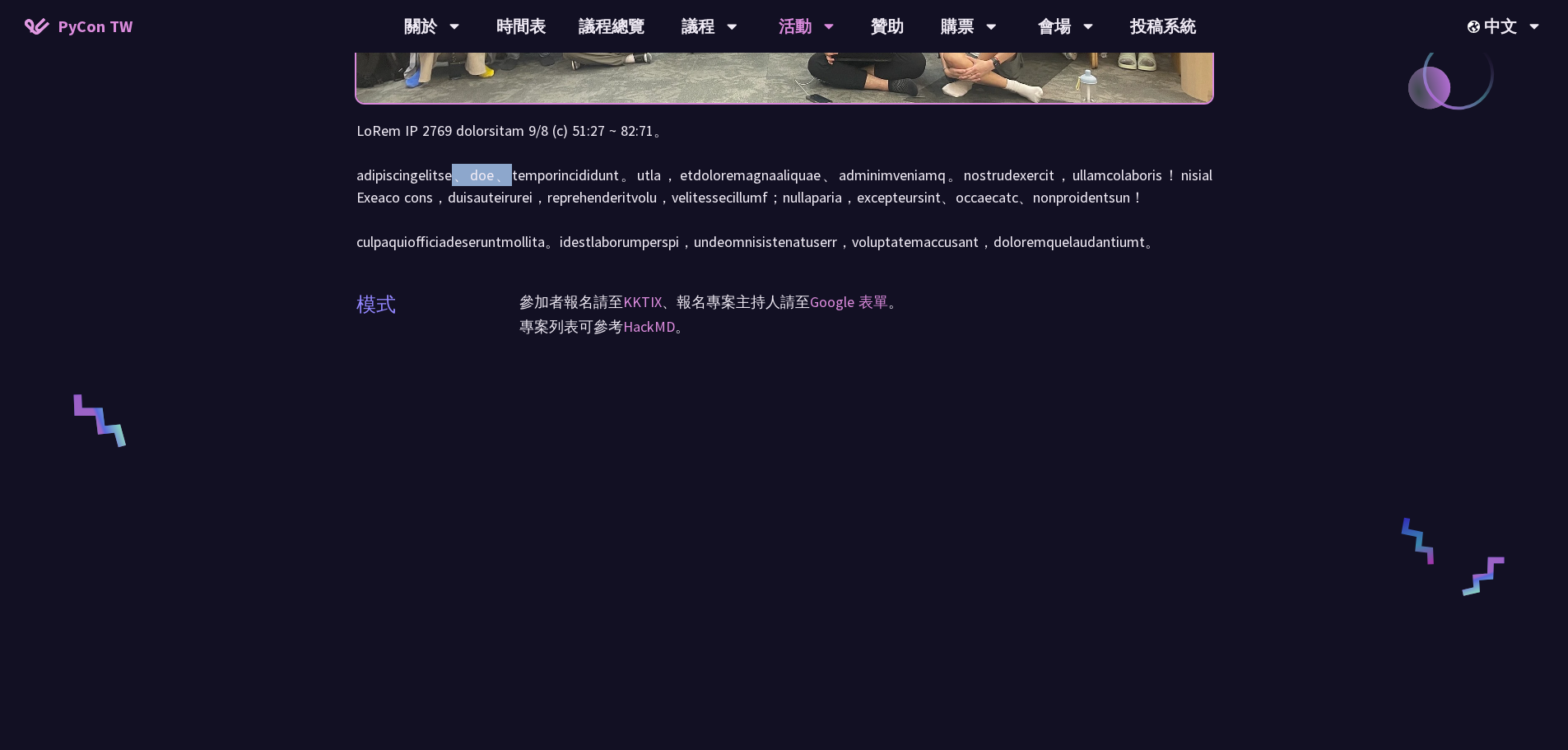
drag, startPoint x: 594, startPoint y: 176, endPoint x: 668, endPoint y: 184, distance: 74.4
click at [668, 184] on p at bounding box center [784, 186] width 856 height 133
click at [668, 212] on p at bounding box center [784, 186] width 856 height 133
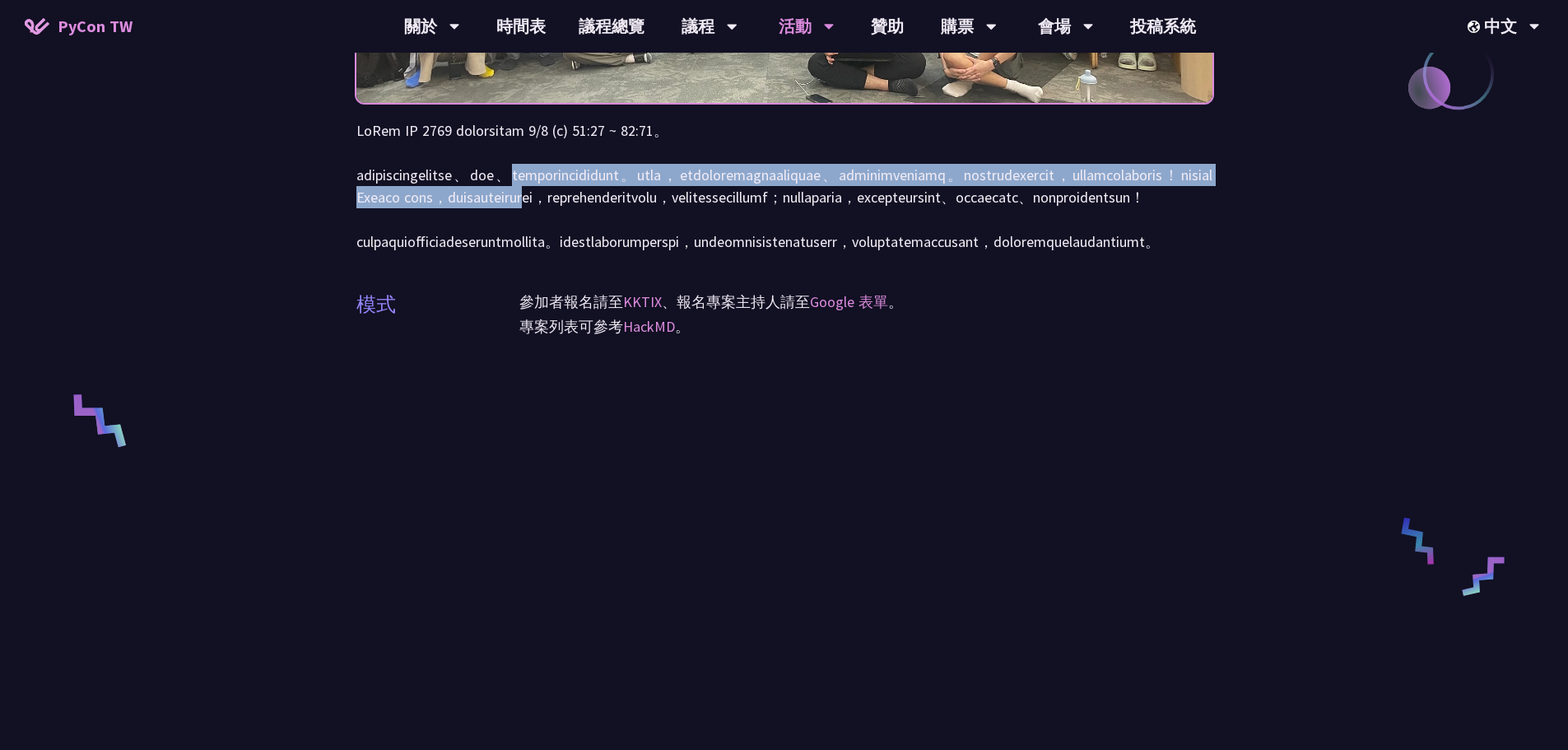
drag, startPoint x: 669, startPoint y: 180, endPoint x: 678, endPoint y: 225, distance: 45.9
click at [678, 225] on p at bounding box center [784, 186] width 856 height 133
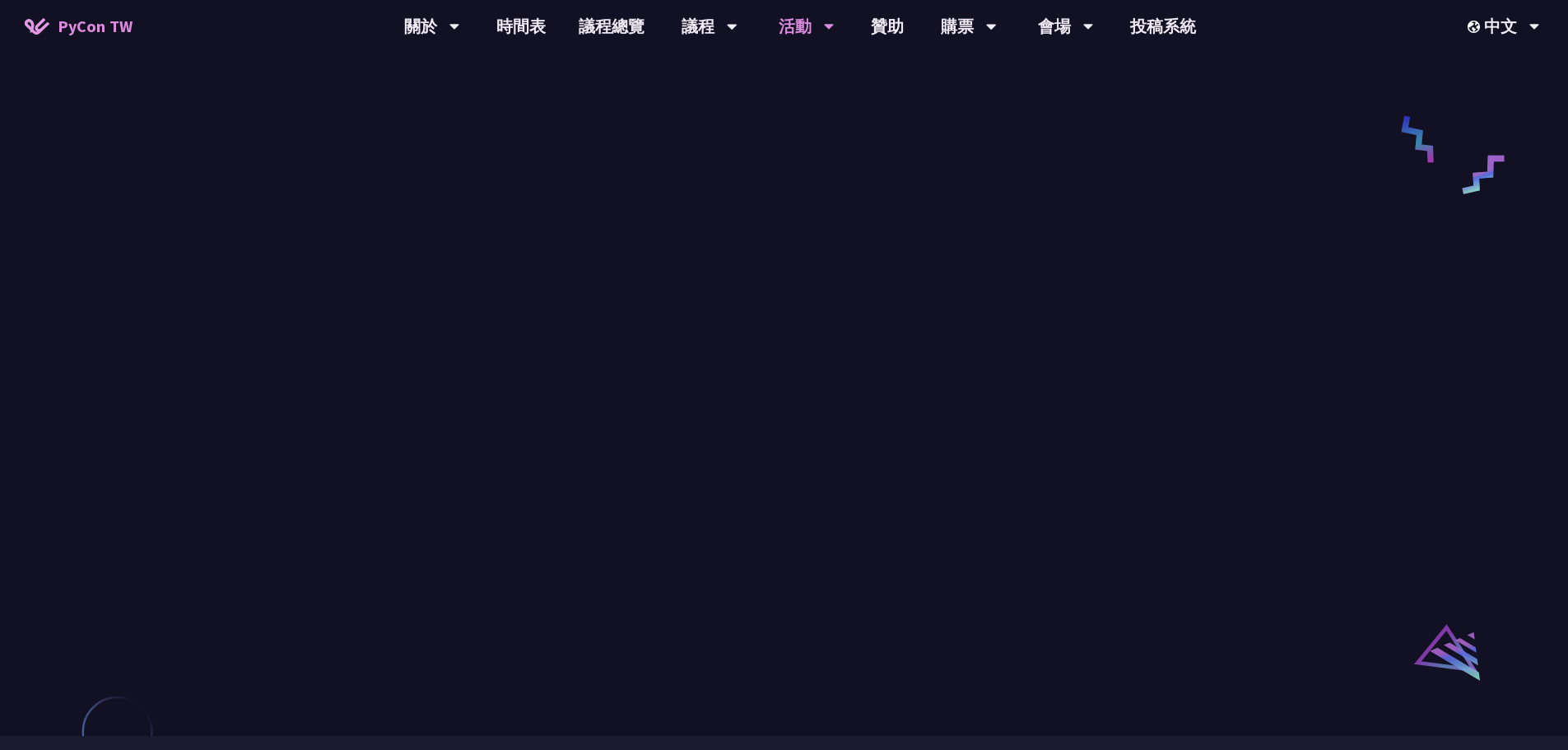
scroll to position [824, 0]
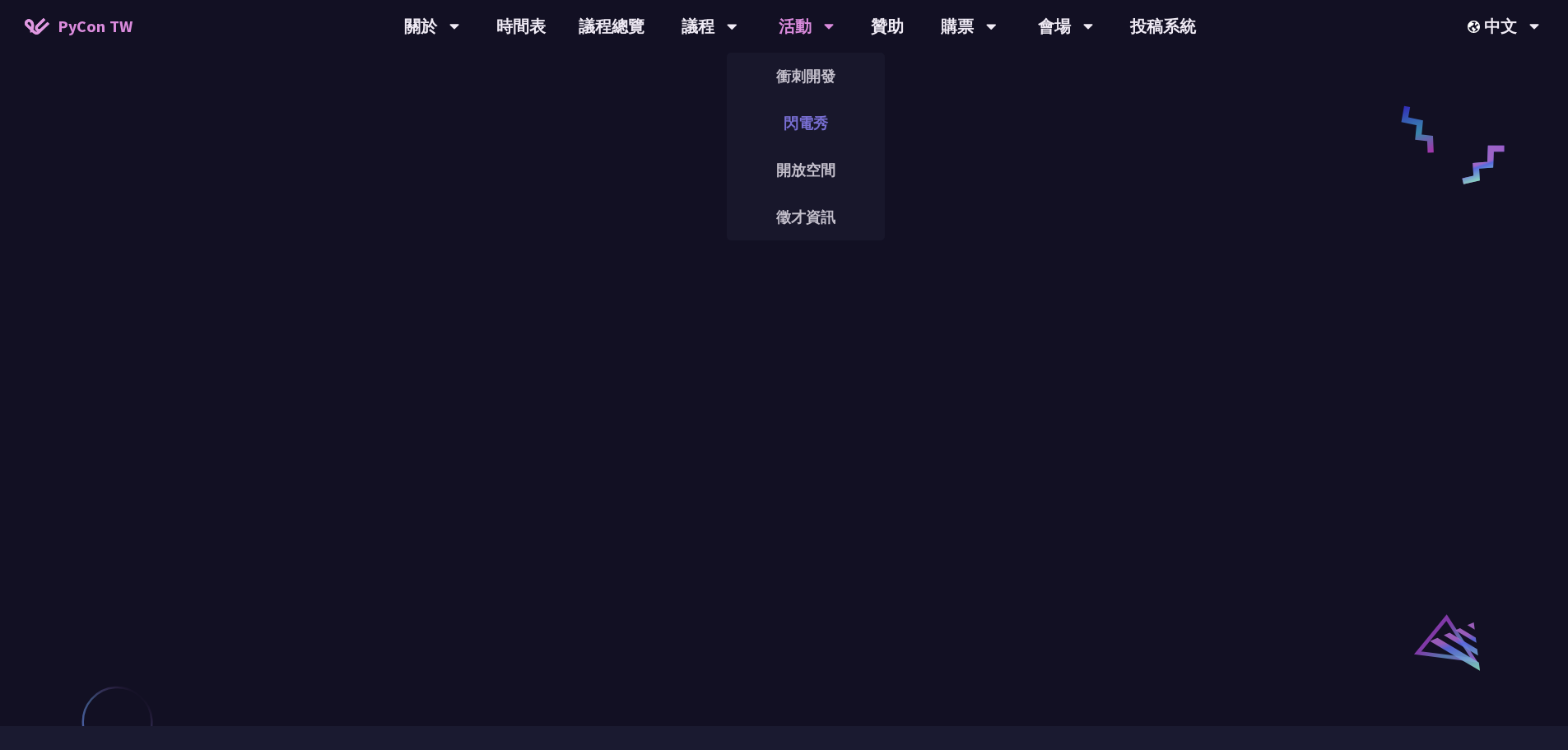
click at [829, 123] on link "閃電秀" at bounding box center [806, 123] width 158 height 39
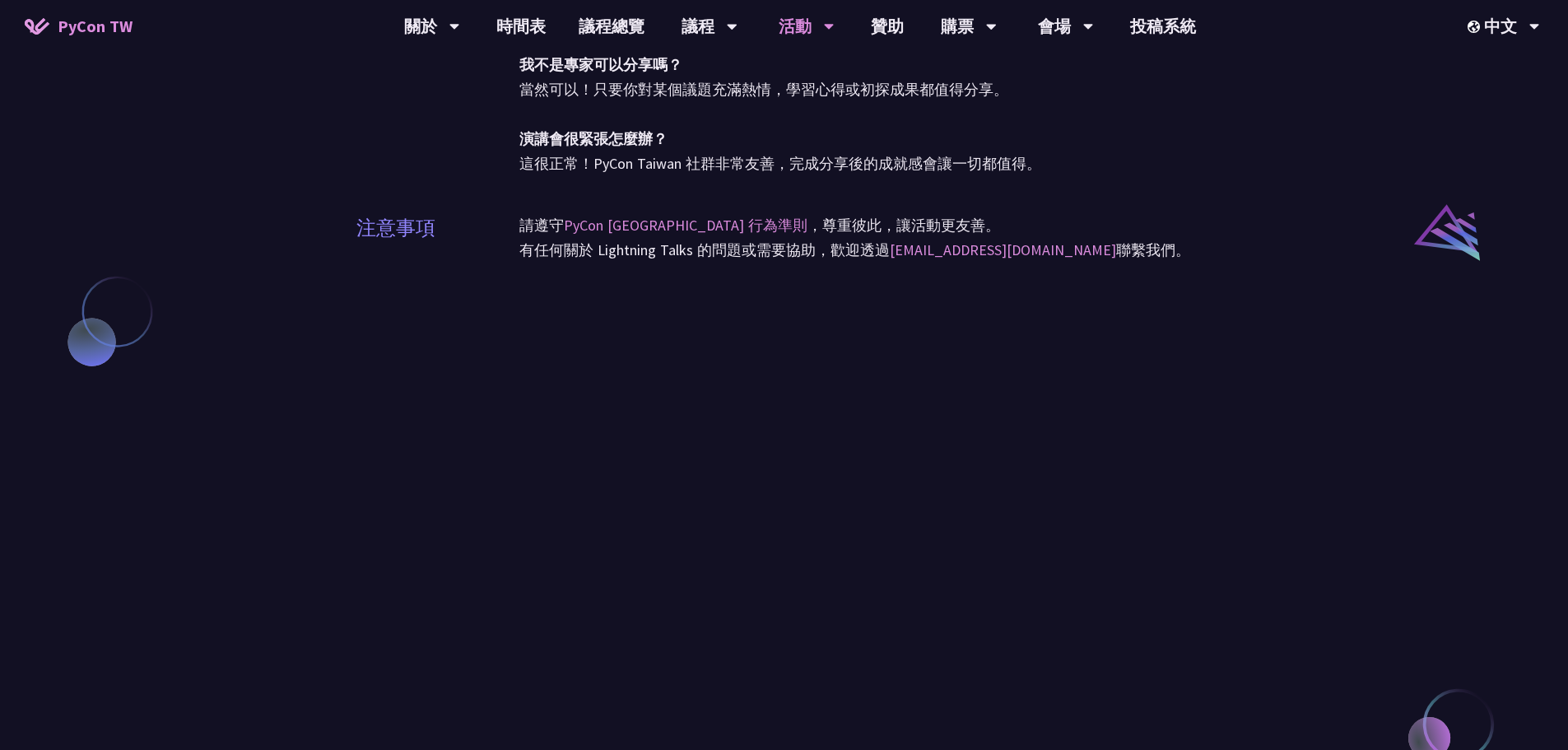
scroll to position [1235, 0]
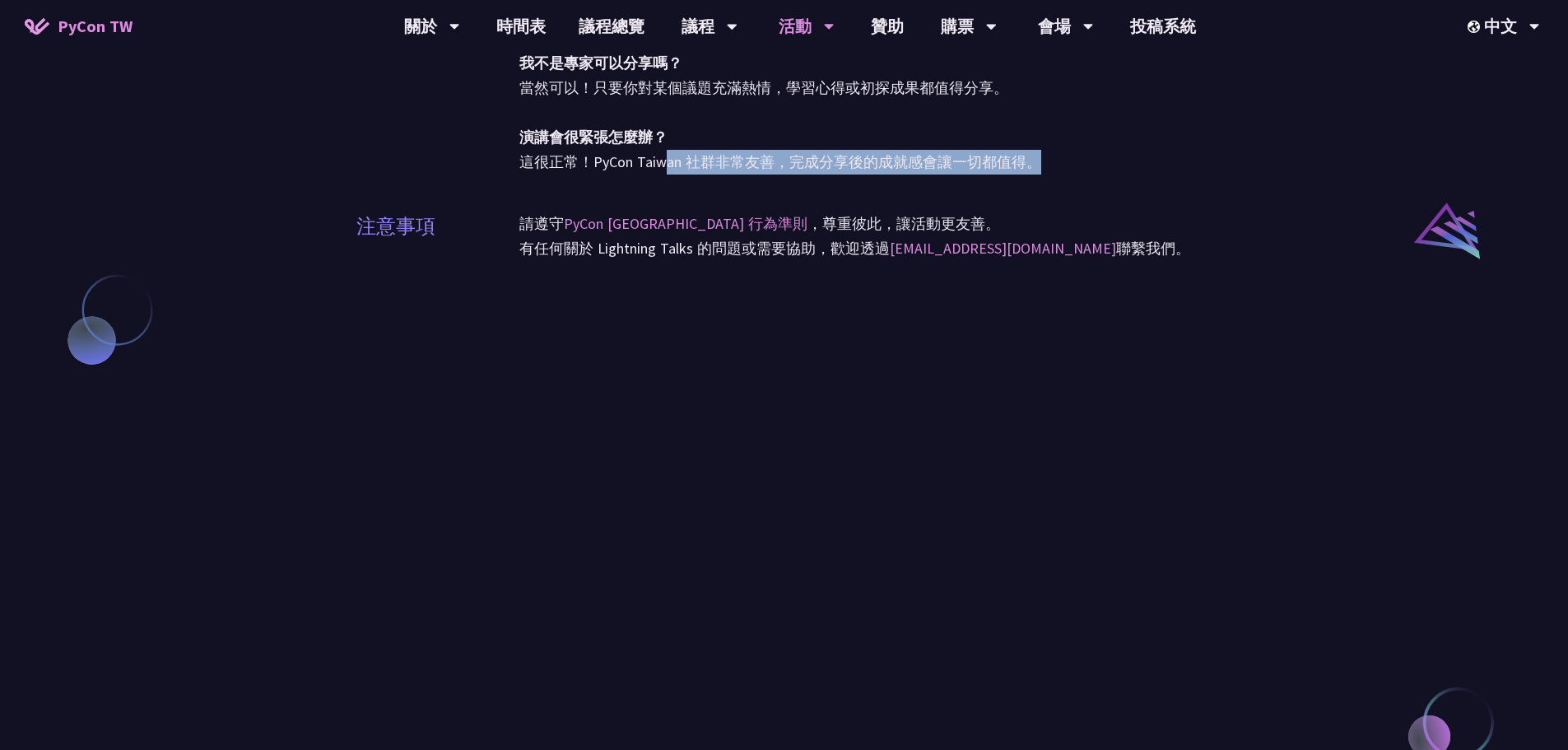
drag, startPoint x: 673, startPoint y: 163, endPoint x: 1122, endPoint y: 165, distance: 449.0
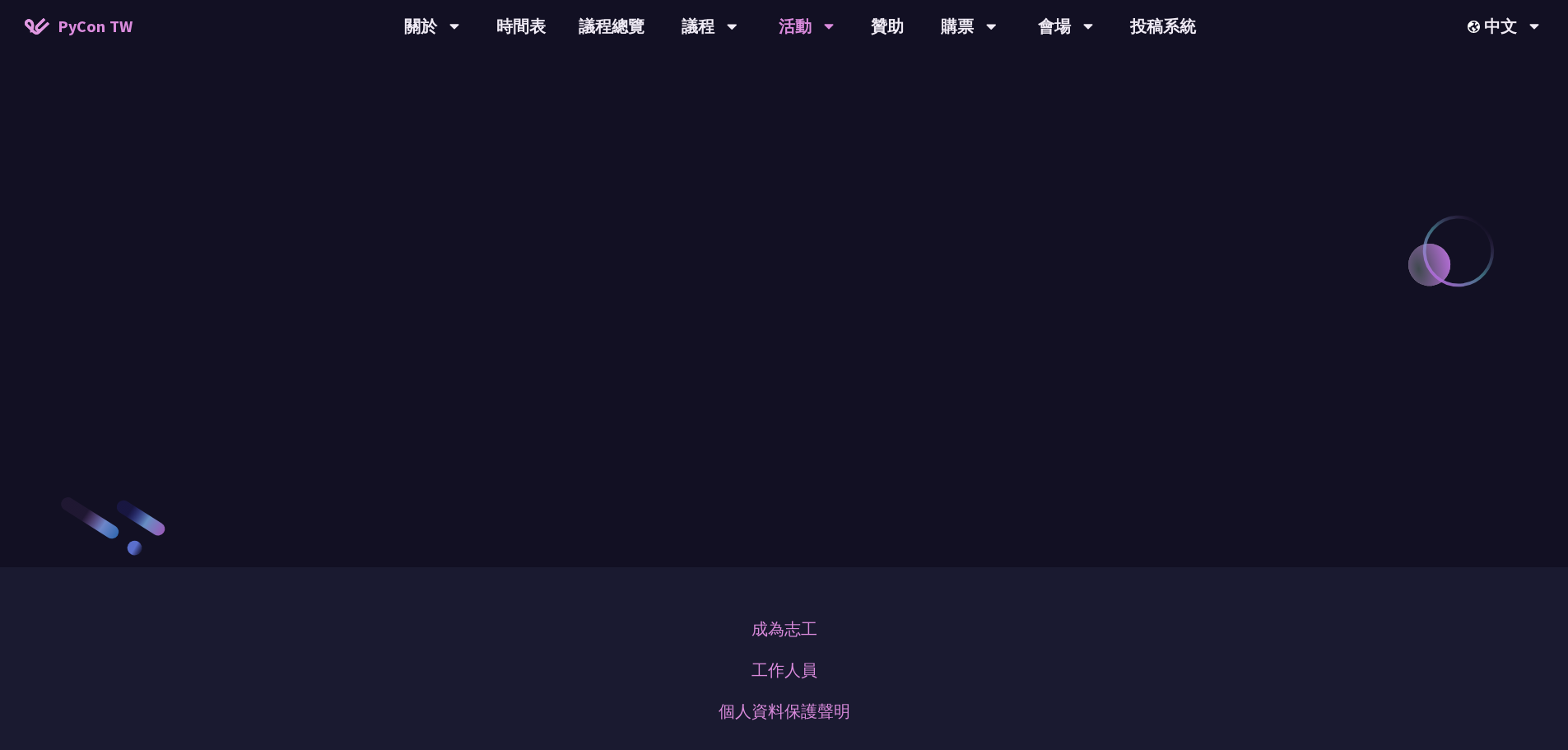
scroll to position [1730, 0]
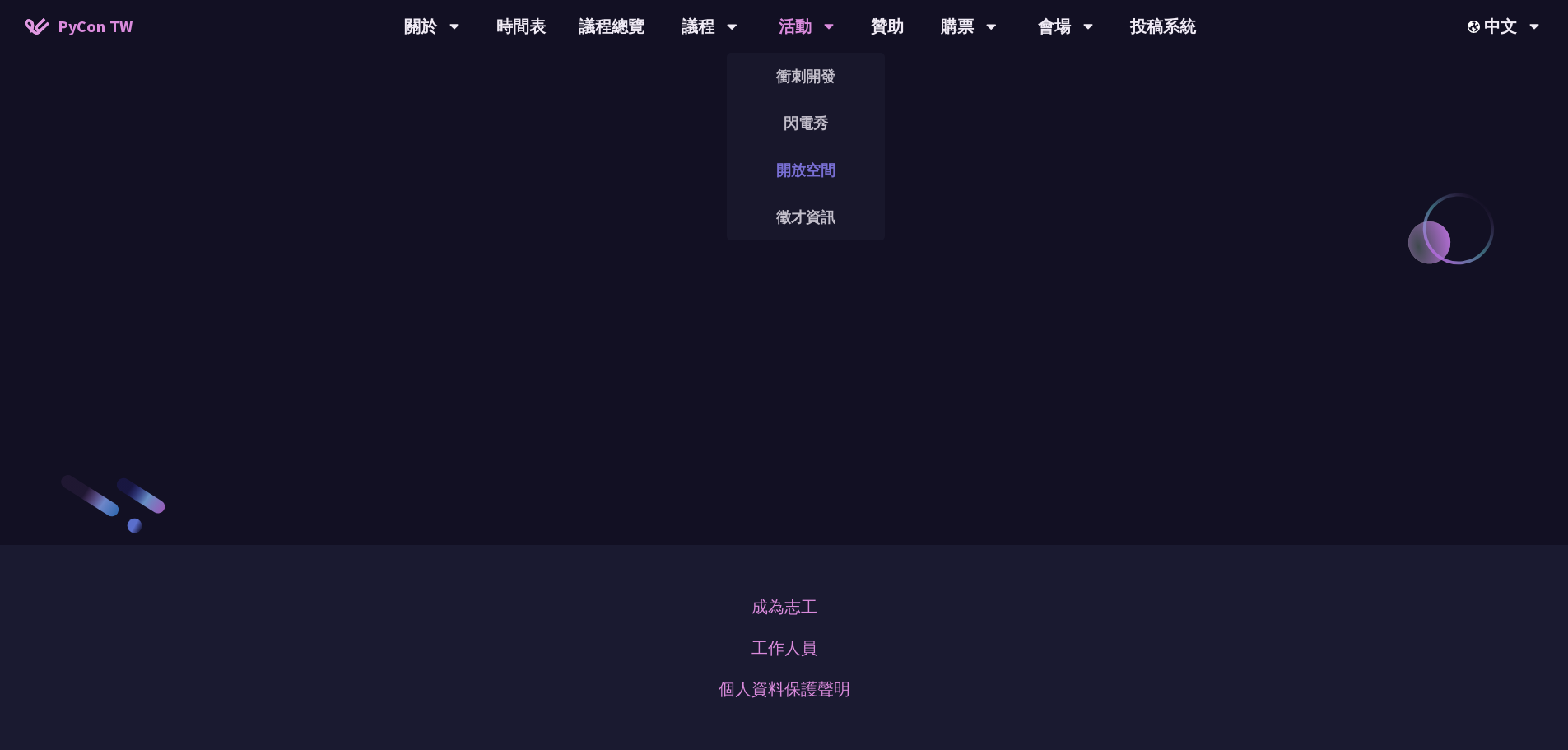
click at [812, 164] on link "開放空間" at bounding box center [806, 170] width 158 height 39
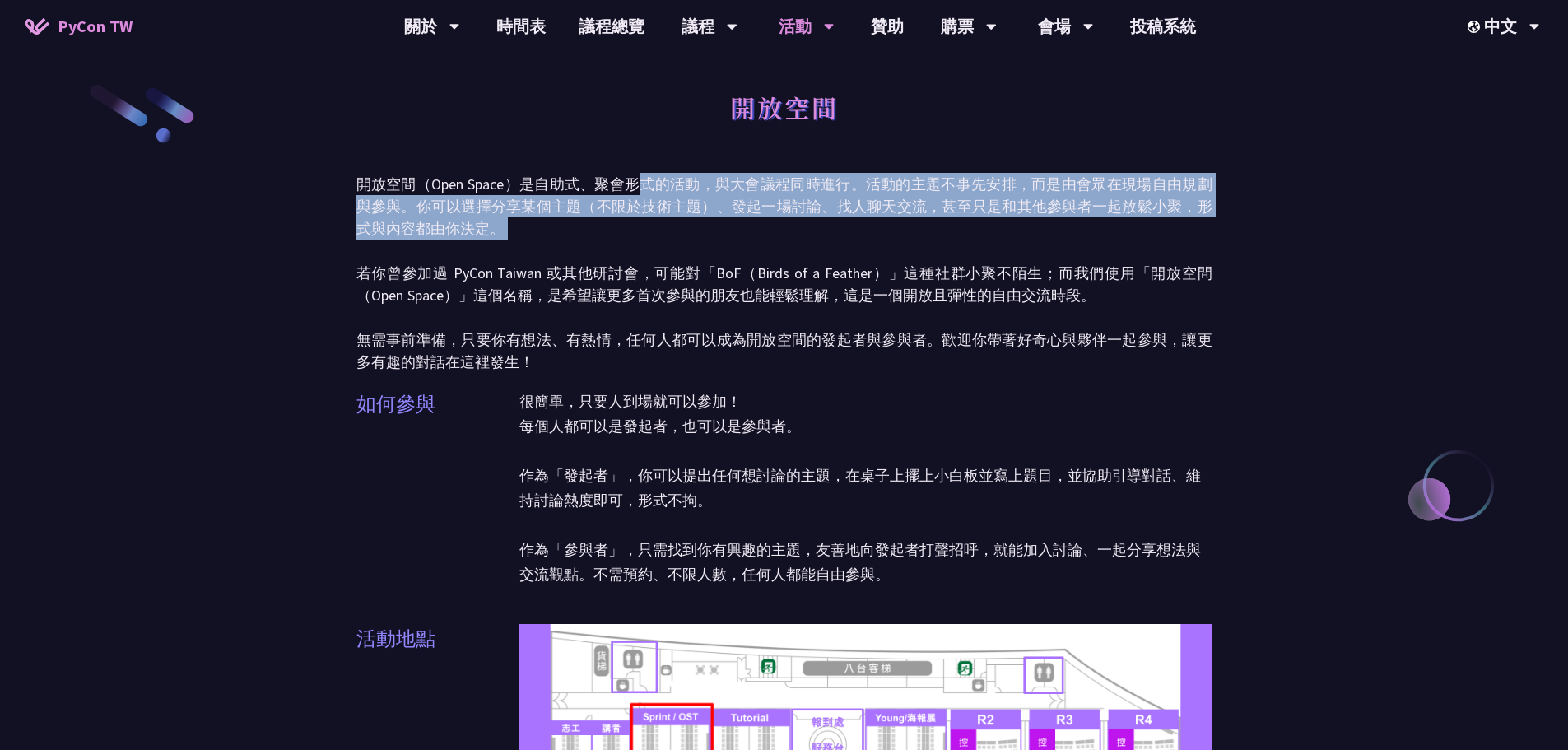
drag, startPoint x: 649, startPoint y: 181, endPoint x: 665, endPoint y: 241, distance: 62.1
click at [665, 241] on p "開放空間（Open Space）是自助式、聚會形式的活動，與大會議程同時進行。活動的主題不事先安排，而是由會眾在現場自由規劃與參與。你可以選擇分享某個主題（不…" at bounding box center [784, 273] width 856 height 200
drag, startPoint x: 692, startPoint y: 177, endPoint x: 697, endPoint y: 220, distance: 43.3
click at [697, 220] on p "開放空間（Open Space）是自助式、聚會形式的活動，與大會議程同時進行。活動的主題不事先安排，而是由會眾在現場自由規劃與參與。你可以選擇分享某個主題（不…" at bounding box center [784, 273] width 856 height 200
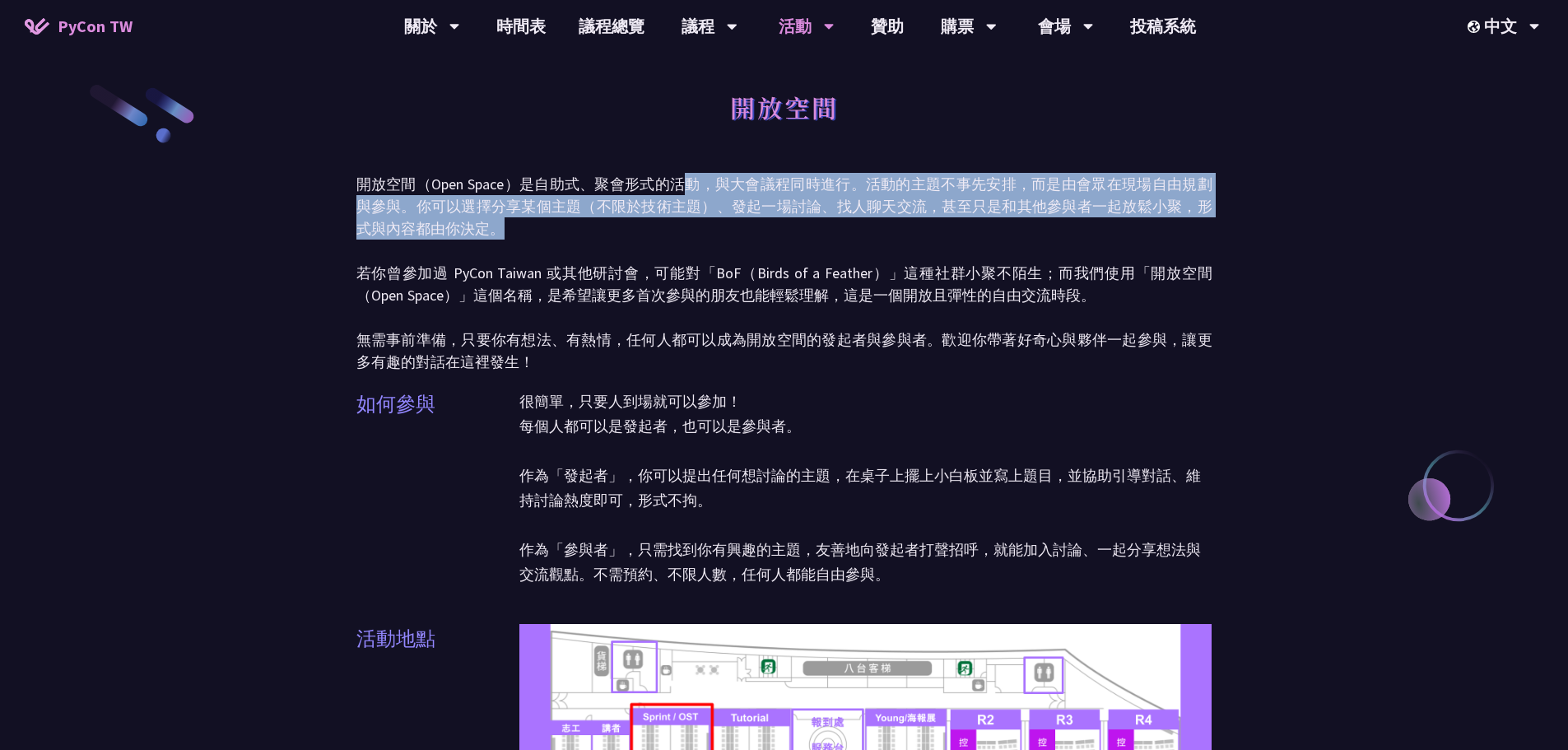
click at [697, 220] on p "開放空間（Open Space）是自助式、聚會形式的活動，與大會議程同時進行。活動的主題不事先安排，而是由會眾在現場自由規劃與參與。你可以選擇分享某個主題（不…" at bounding box center [784, 273] width 856 height 200
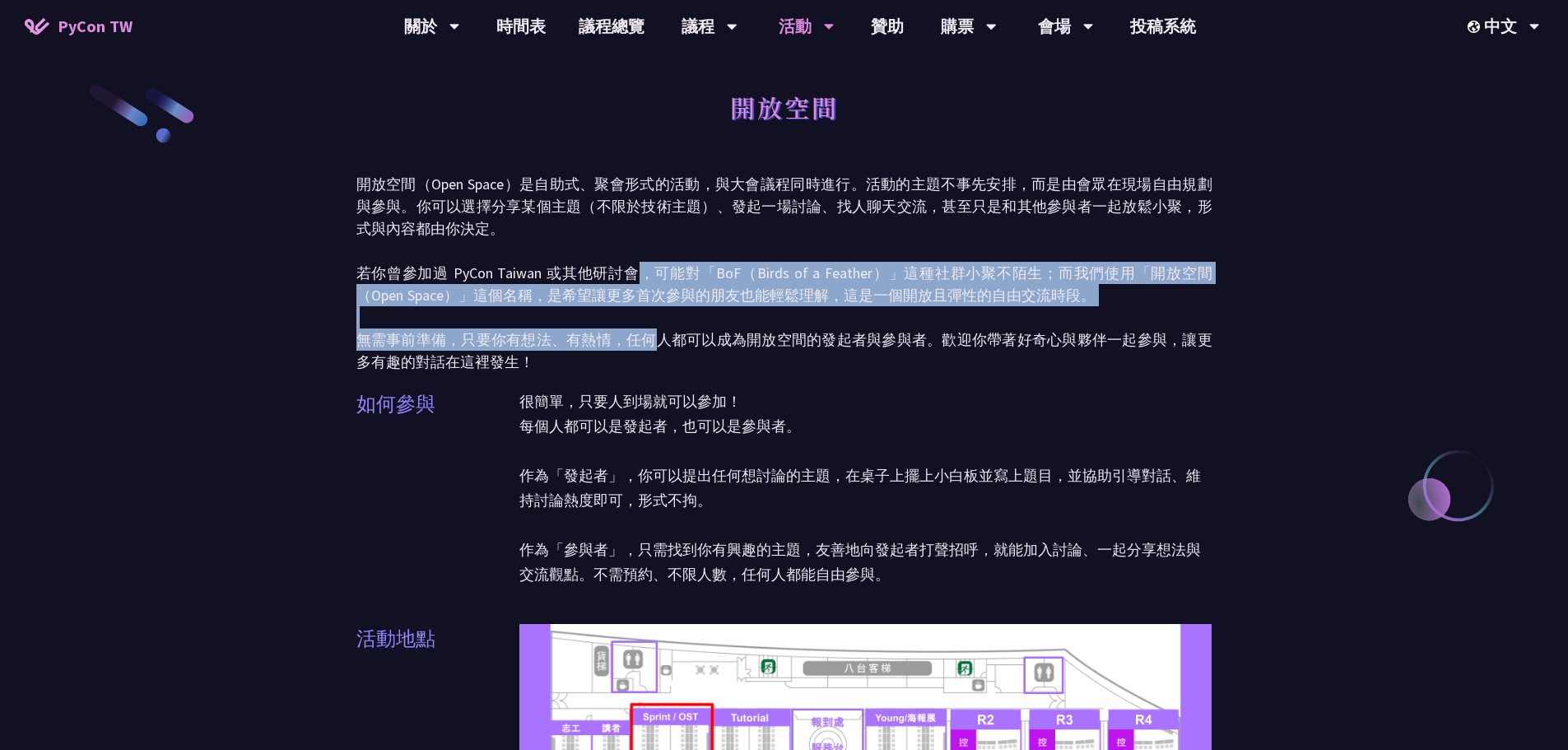
drag, startPoint x: 637, startPoint y: 268, endPoint x: 654, endPoint y: 345, distance: 78.9
click at [654, 345] on p "開放空間（Open Space）是自助式、聚會形式的活動，與大會議程同時進行。活動的主題不事先安排，而是由會眾在現場自由規劃與參與。你可以選擇分享某個主題（不…" at bounding box center [784, 273] width 856 height 200
click at [572, 322] on p "開放空間（Open Space）是自助式、聚會形式的活動，與大會議程同時進行。活動的主題不事先安排，而是由會眾在現場自由規劃與參與。你可以選擇分享某個主題（不…" at bounding box center [784, 273] width 856 height 200
drag, startPoint x: 595, startPoint y: 271, endPoint x: 603, endPoint y: 343, distance: 72.4
click at [603, 343] on p "開放空間（Open Space）是自助式、聚會形式的活動，與大會議程同時進行。活動的主題不事先安排，而是由會眾在現場自由規劃與參與。你可以選擇分享某個主題（不…" at bounding box center [784, 273] width 856 height 200
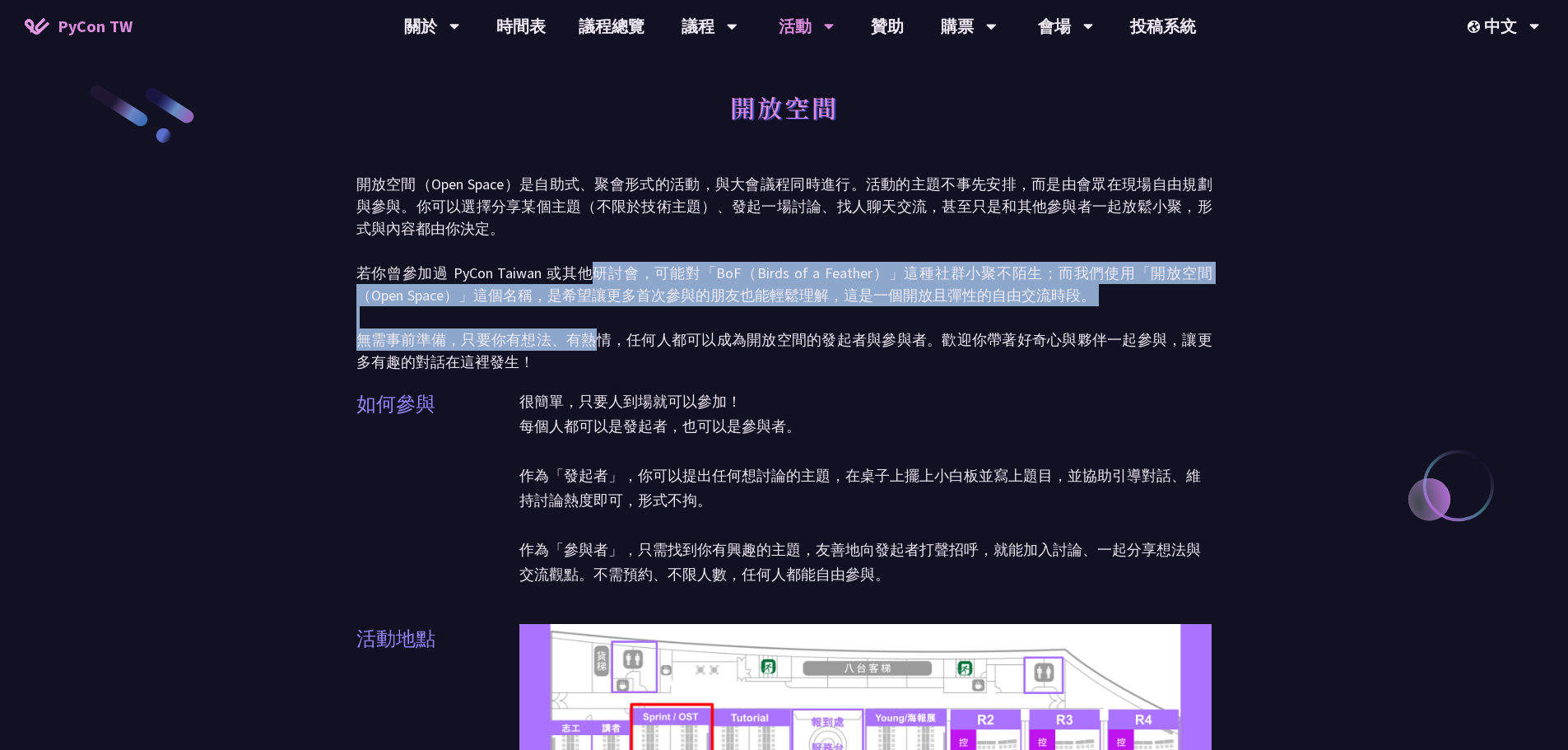
click at [577, 339] on p "開放空間（Open Space）是自助式、聚會形式的活動，與大會議程同時進行。活動的主題不事先安排，而是由會眾在現場自由規劃與參與。你可以選擇分享某個主題（不…" at bounding box center [784, 273] width 856 height 200
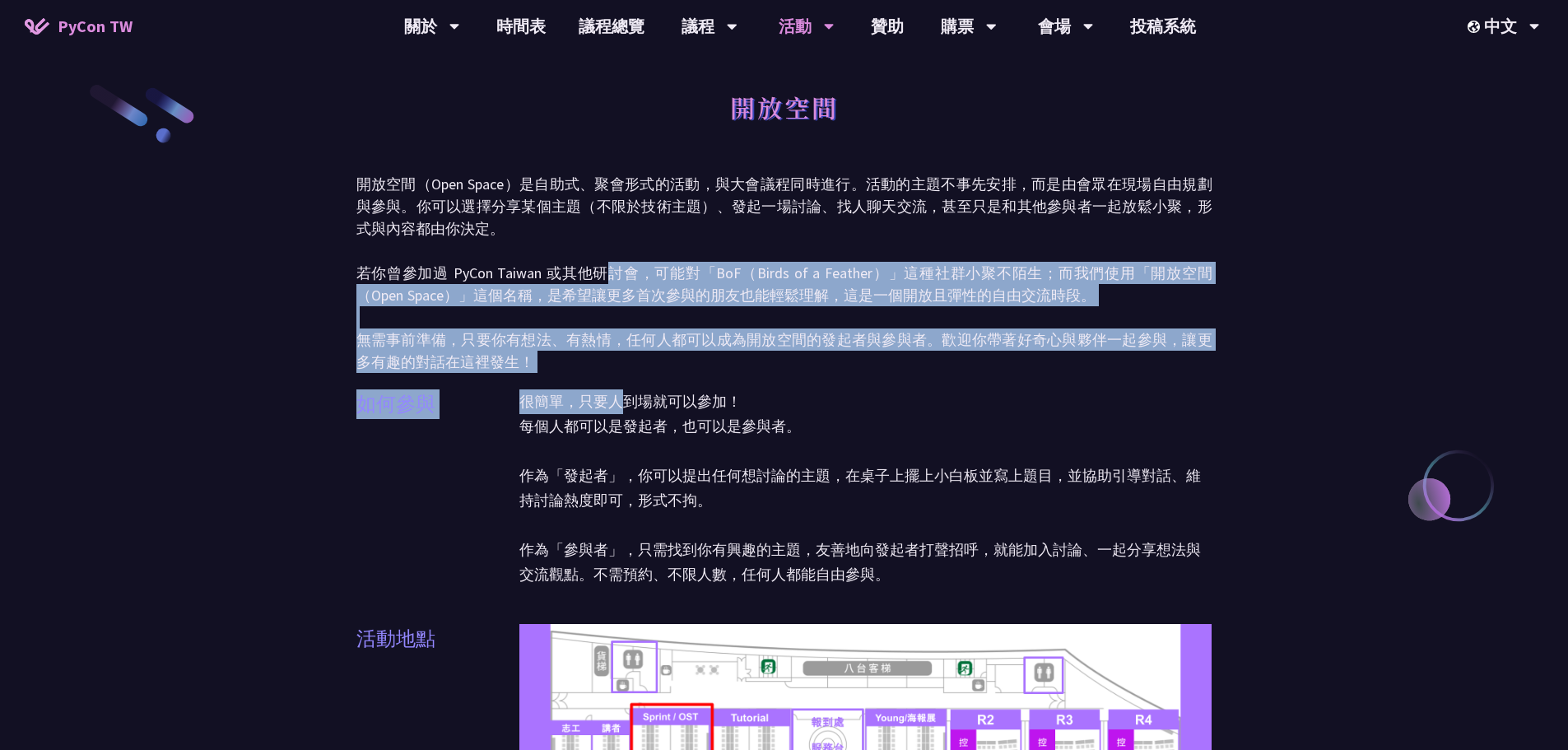
drag, startPoint x: 613, startPoint y: 263, endPoint x: 615, endPoint y: 376, distance: 113.0
click at [563, 342] on p "開放空間（Open Space）是自助式、聚會形式的活動，與大會議程同時進行。活動的主題不事先安排，而是由會眾在現場自由規劃與參與。你可以選擇分享某個主題（不…" at bounding box center [784, 273] width 856 height 200
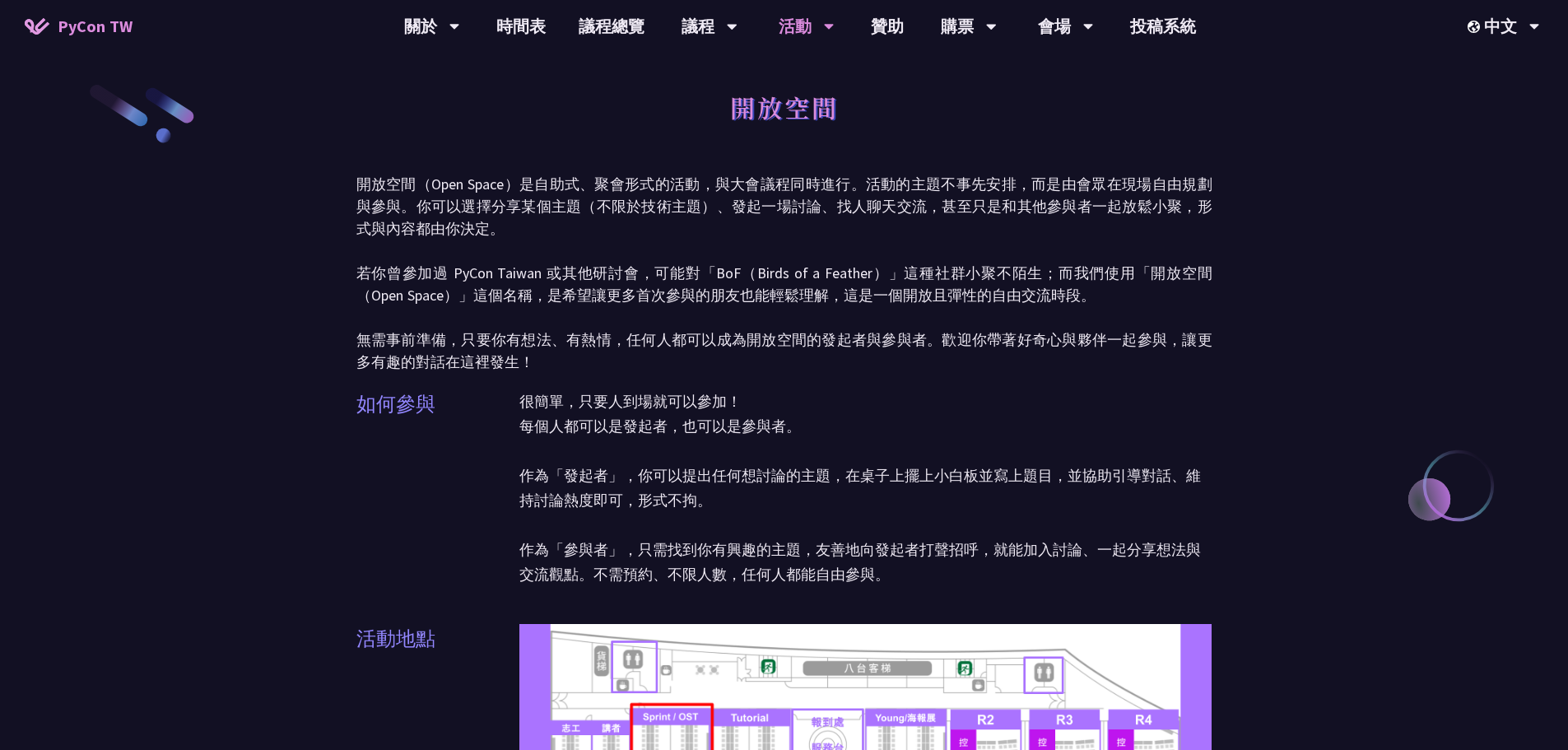
scroll to position [83, 0]
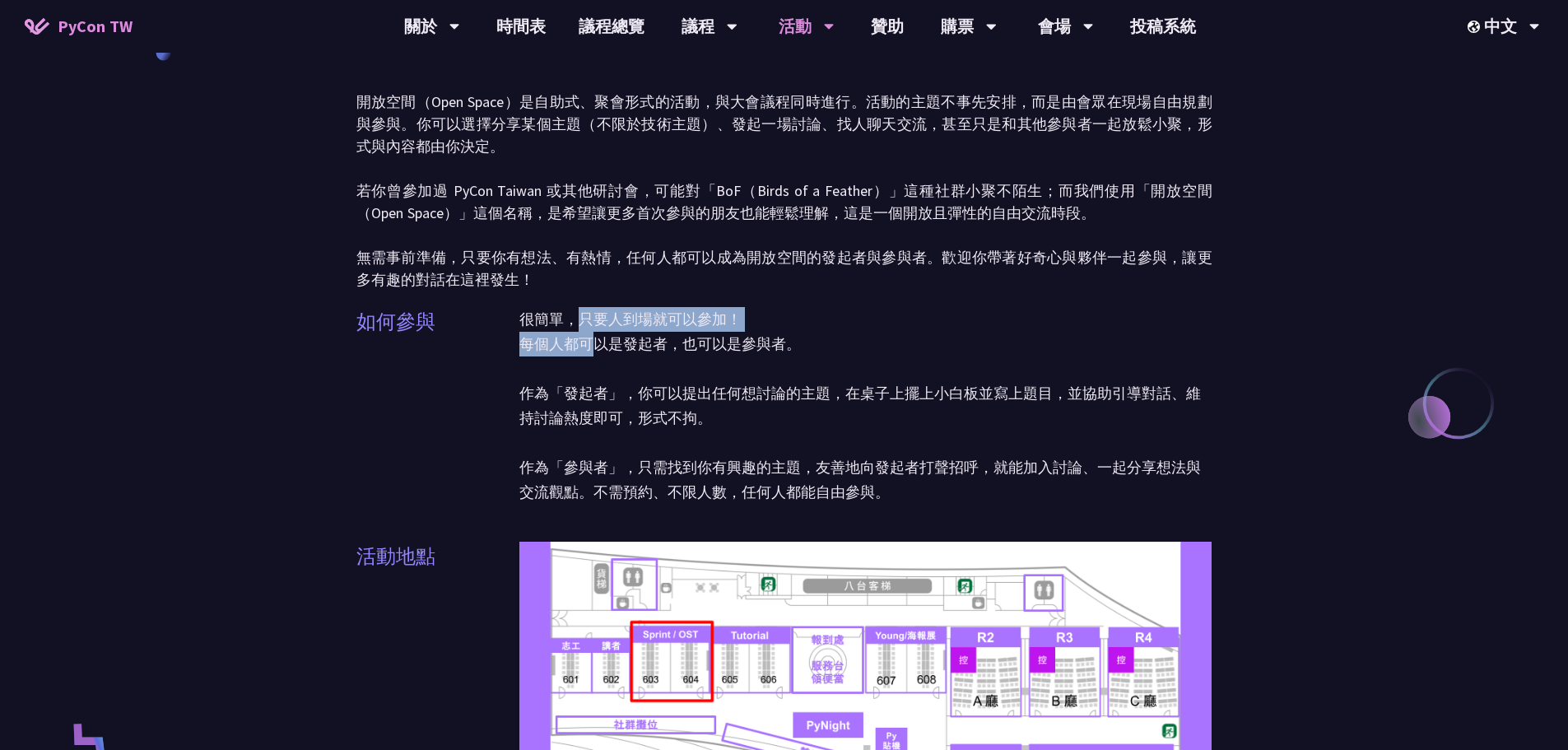
drag, startPoint x: 581, startPoint y: 316, endPoint x: 588, endPoint y: 345, distance: 29.8
click at [588, 345] on p "很簡單，只要人到場就可以參加！ 每個人都可以是發起者，也可以是參與者。 作為「發起者」，你可以提出任何想討論的主題，在桌子上擺上小白板並寫上題目，並協助引導對…" at bounding box center [865, 405] width 694 height 198
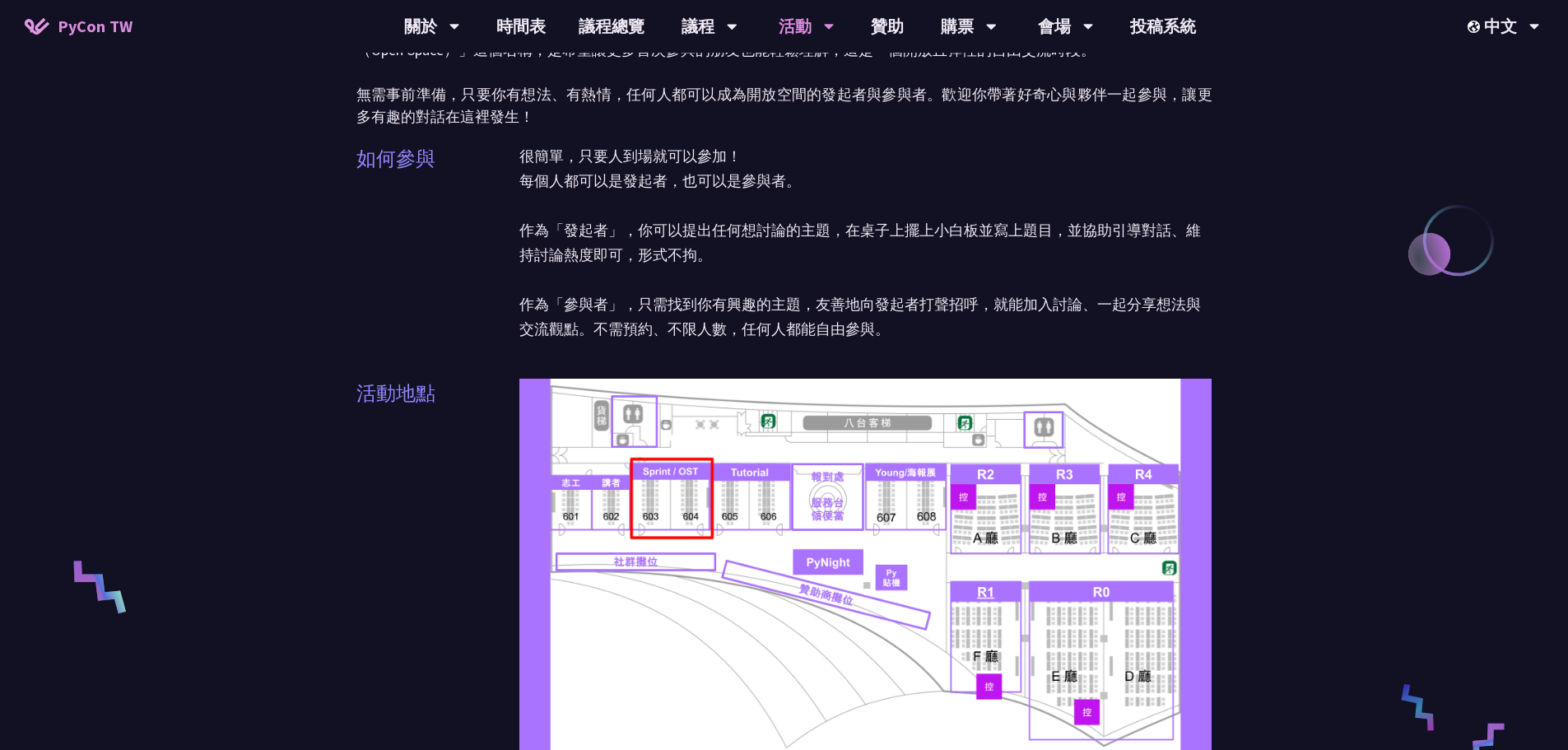
scroll to position [247, 0]
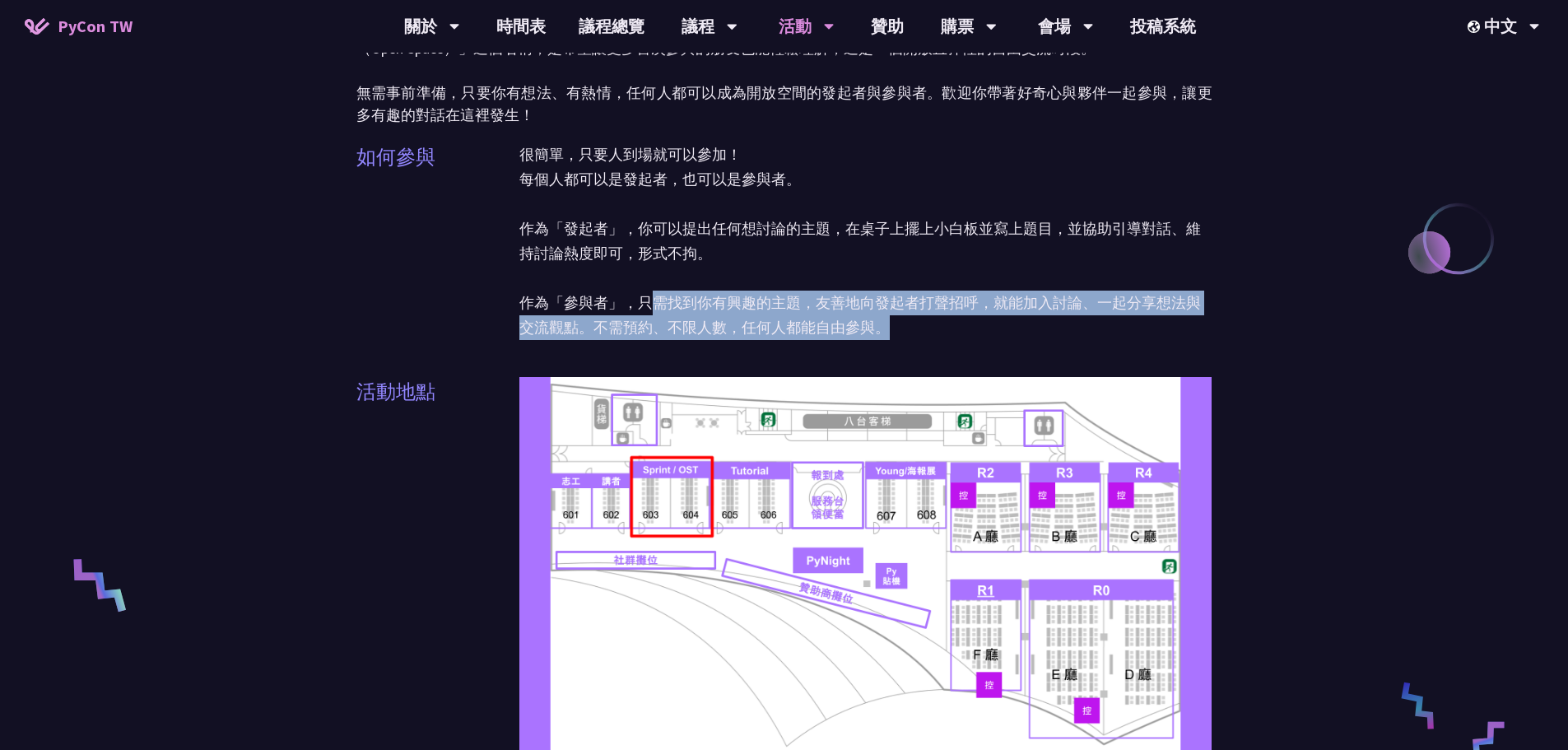
drag, startPoint x: 644, startPoint y: 302, endPoint x: 987, endPoint y: 336, distance: 344.7
click at [987, 336] on p "很簡單，只要人到場就可以參加！ 每個人都可以是發起者，也可以是參與者。 作為「發起者」，你可以提出任何想討論的主題，在桌子上擺上小白板並寫上題目，並協助引導對…" at bounding box center [865, 241] width 694 height 198
click at [952, 325] on p "很簡單，只要人到場就可以參加！ 每個人都可以是發起者，也可以是參與者。 作為「發起者」，你可以提出任何想討論的主題，在桌子上擺上小白板並寫上題目，並協助引導對…" at bounding box center [865, 241] width 694 height 198
drag, startPoint x: 954, startPoint y: 309, endPoint x: 958, endPoint y: 326, distance: 17.5
click at [958, 326] on p "很簡單，只要人到場就可以參加！ 每個人都可以是發起者，也可以是參與者。 作為「發起者」，你可以提出任何想討論的主題，在桌子上擺上小白板並寫上題目，並協助引導對…" at bounding box center [865, 241] width 694 height 198
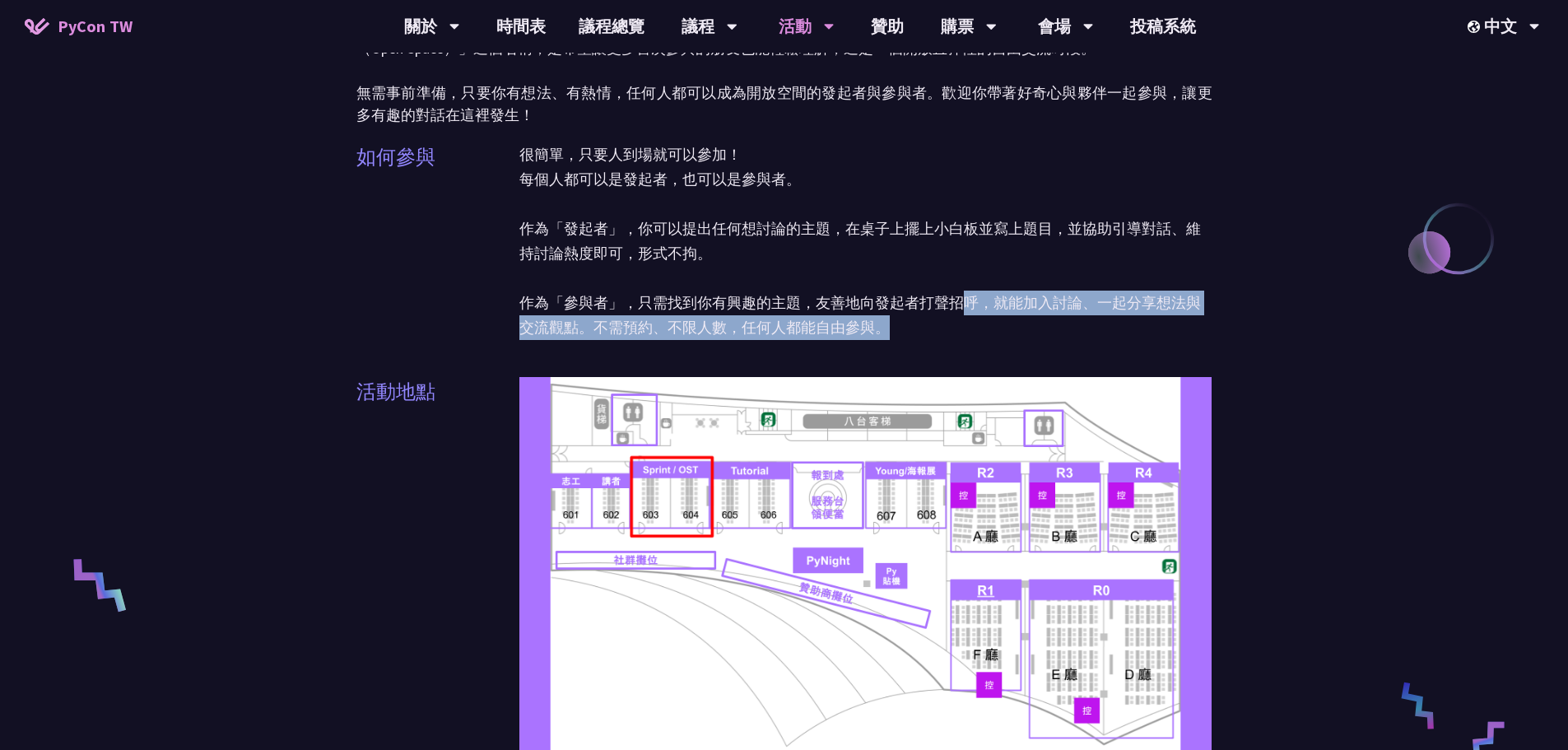
click at [958, 326] on p "很簡單，只要人到場就可以參加！ 每個人都可以是發起者，也可以是參與者。 作為「發起者」，你可以提出任何想討論的主題，在桌子上擺上小白板並寫上題目，並協助引導對…" at bounding box center [865, 241] width 694 height 198
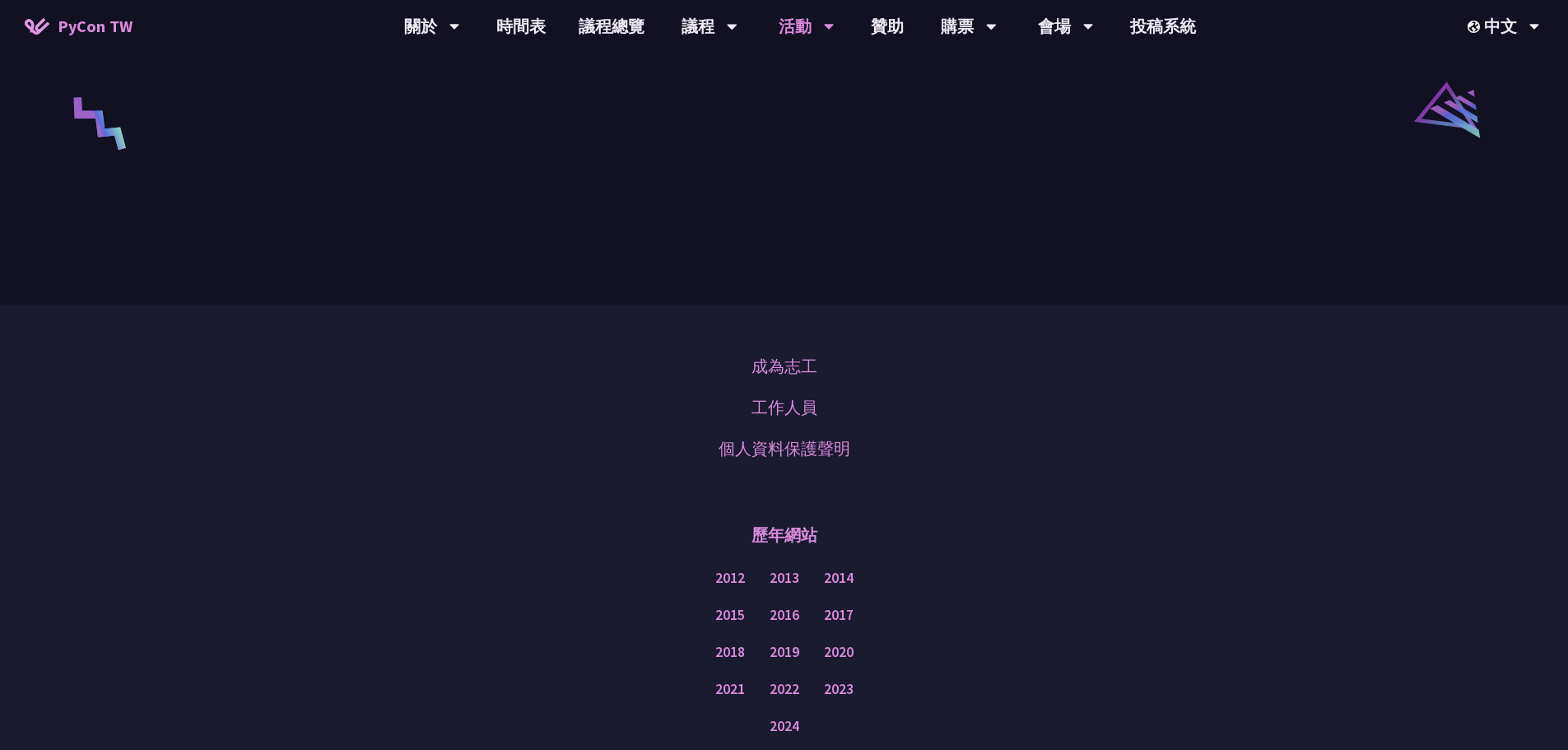
scroll to position [2801, 0]
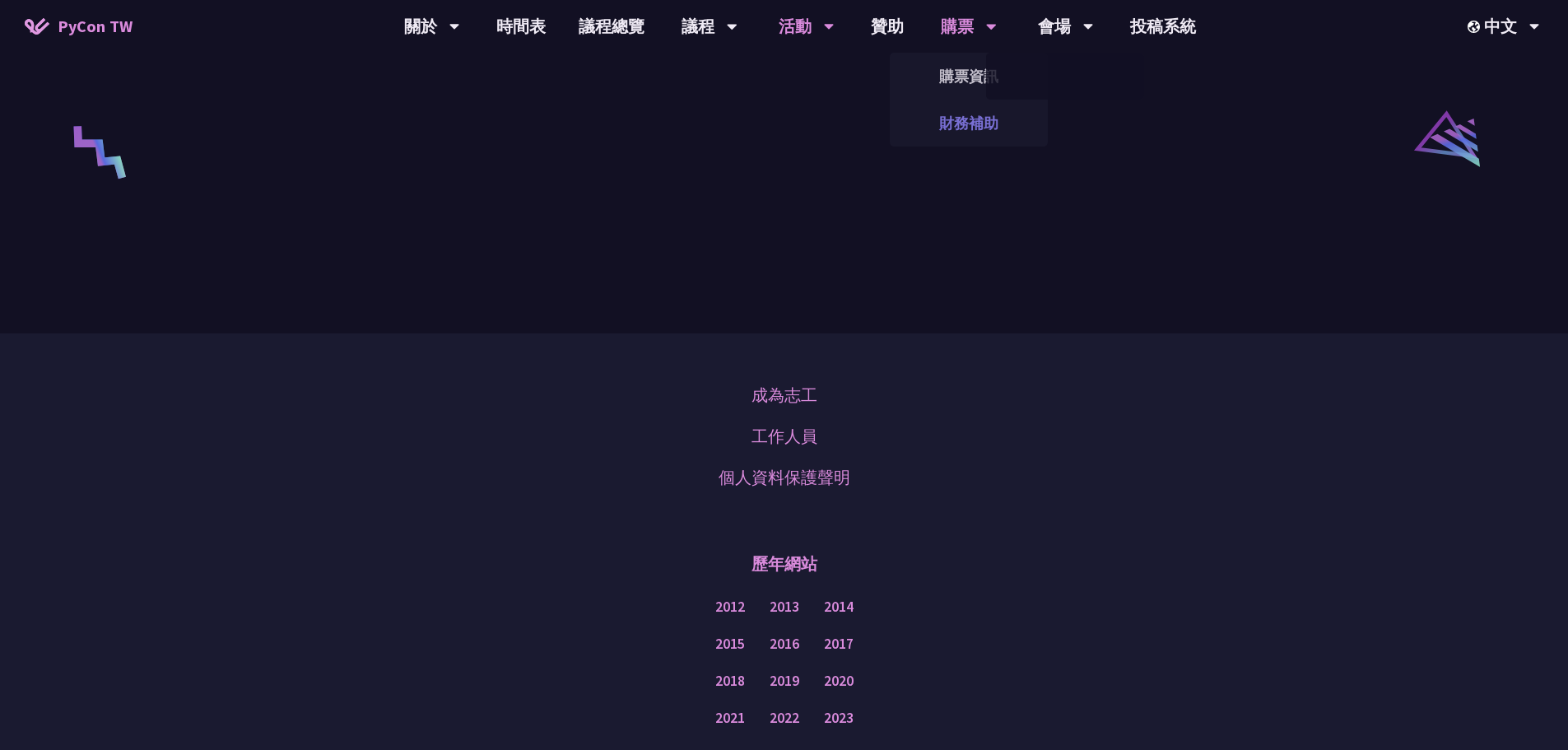
click at [964, 111] on link "財務補助" at bounding box center [969, 123] width 158 height 39
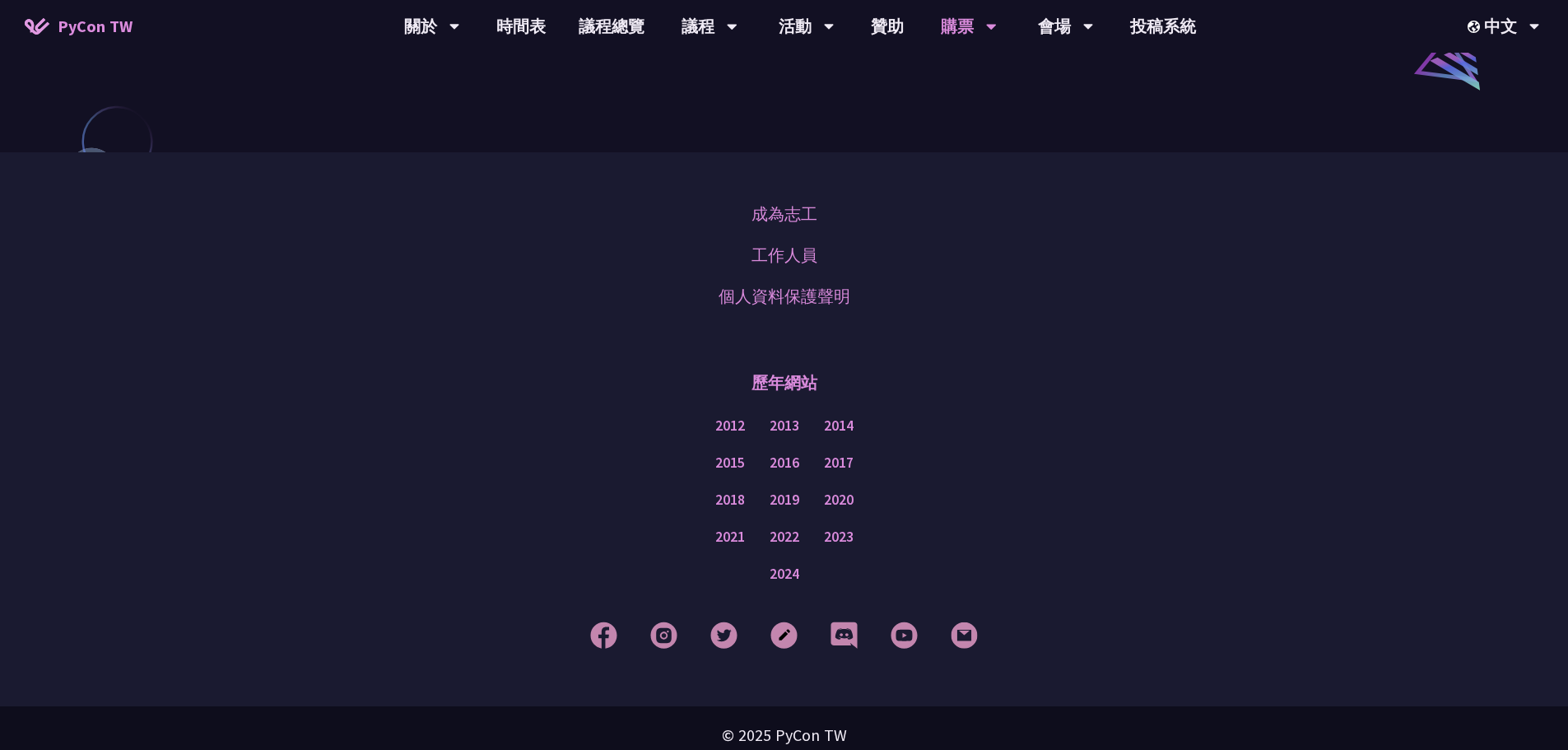
scroll to position [1418, 0]
